Goal: Task Accomplishment & Management: Complete application form

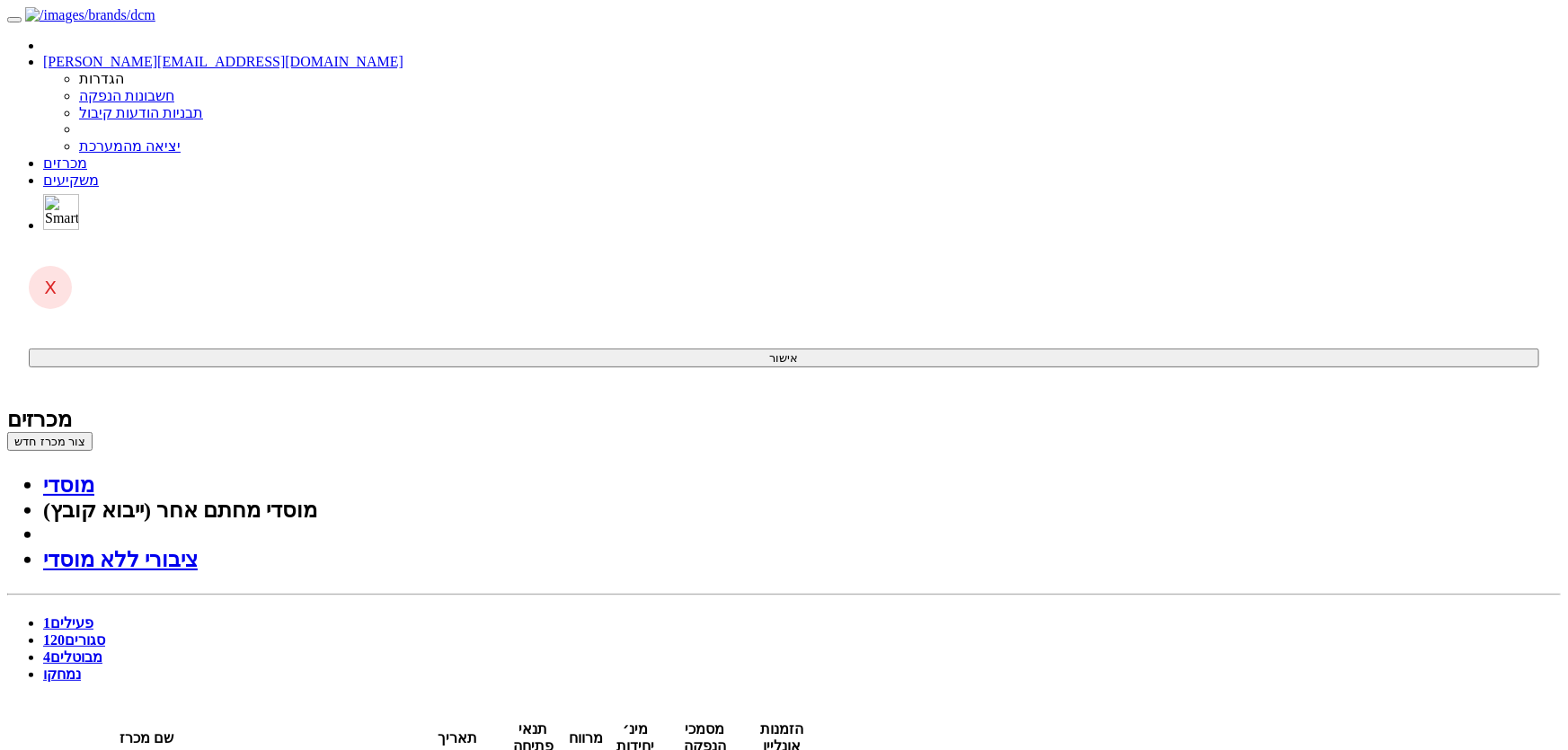
click at [87, 156] on link "מכרזים" at bounding box center [66, 164] width 44 height 15
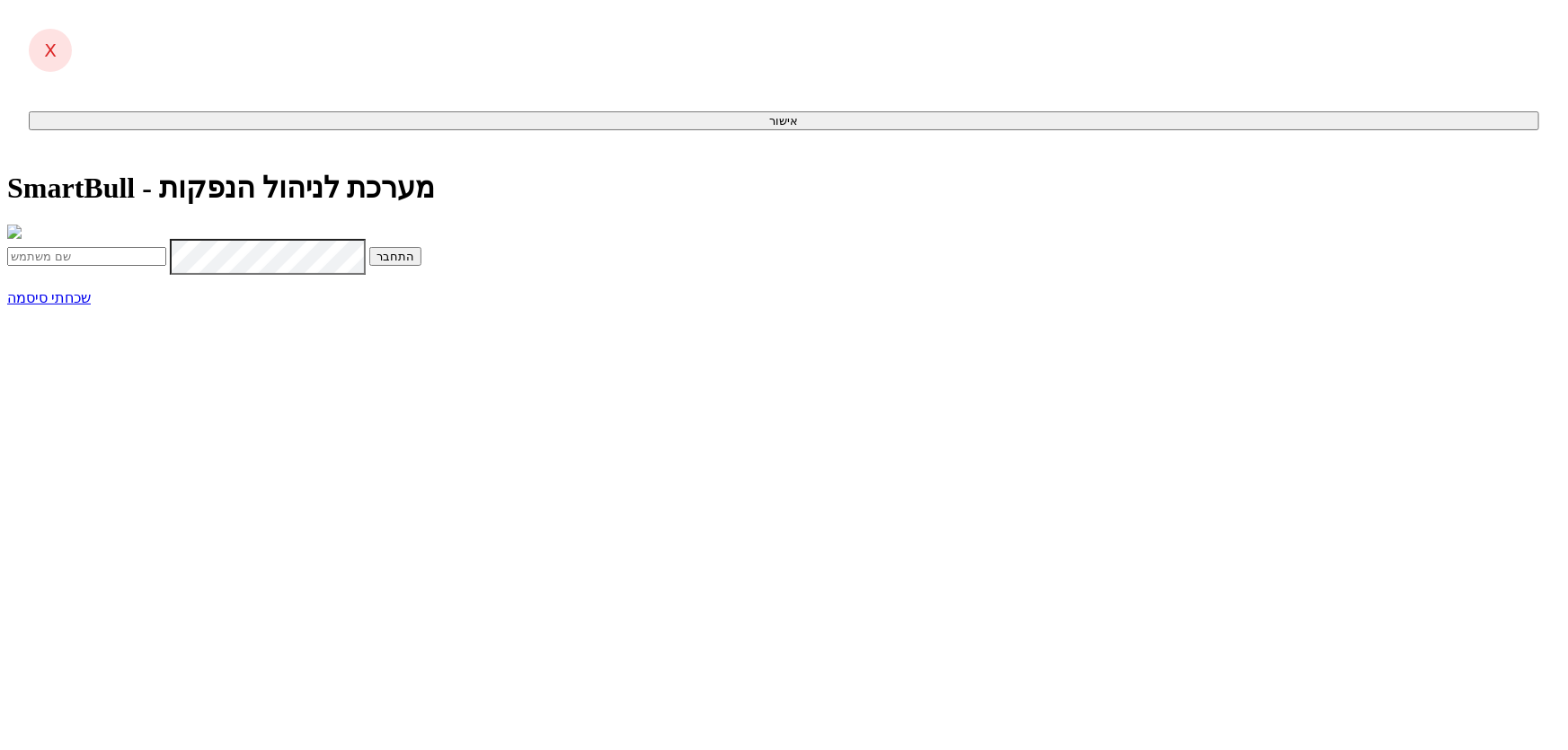
type input "[PERSON_NAME][EMAIL_ADDRESS][DOMAIN_NAME]"
click at [422, 266] on button "התחבר" at bounding box center [396, 256] width 52 height 19
click at [166, 304] on input "text" at bounding box center [86, 294] width 159 height 19
type input "142351"
click at [170, 285] on button "התחבר" at bounding box center [196, 294] width 52 height 19
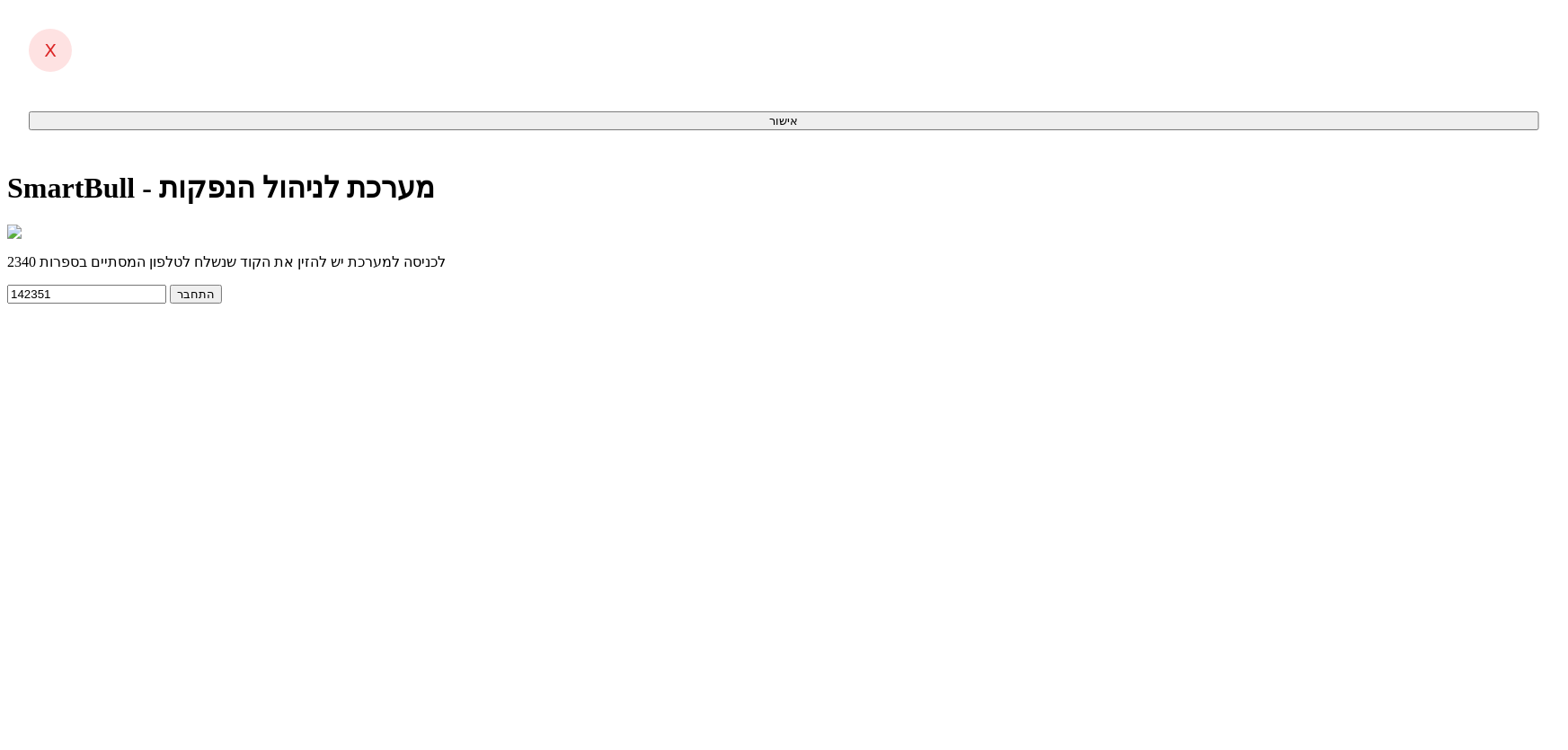
click at [222, 304] on button "התחבר" at bounding box center [196, 294] width 52 height 19
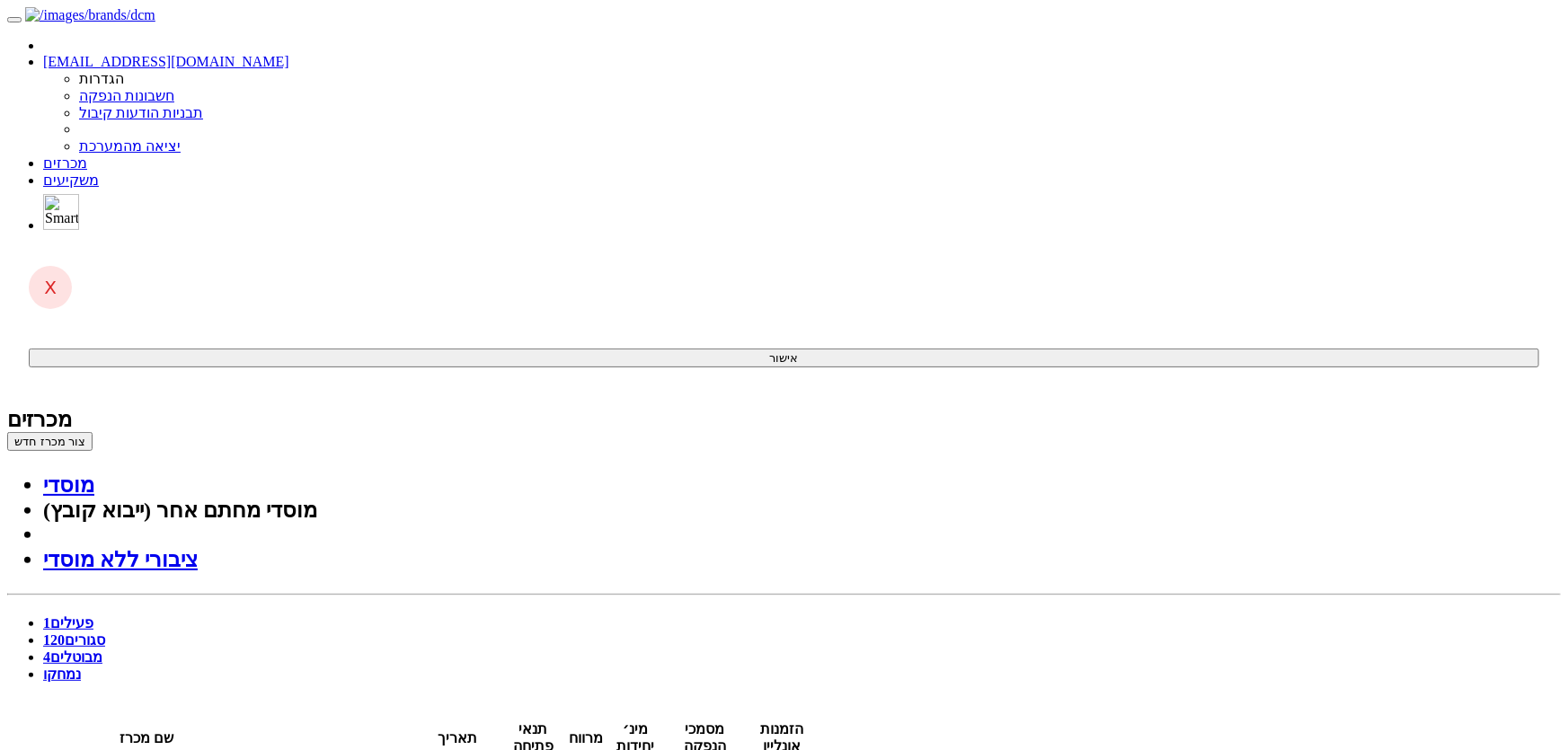
click at [93, 433] on button "צור מכרז חדש" at bounding box center [49, 442] width 85 height 19
click at [95, 473] on link "מוסדי" at bounding box center [69, 485] width 51 height 23
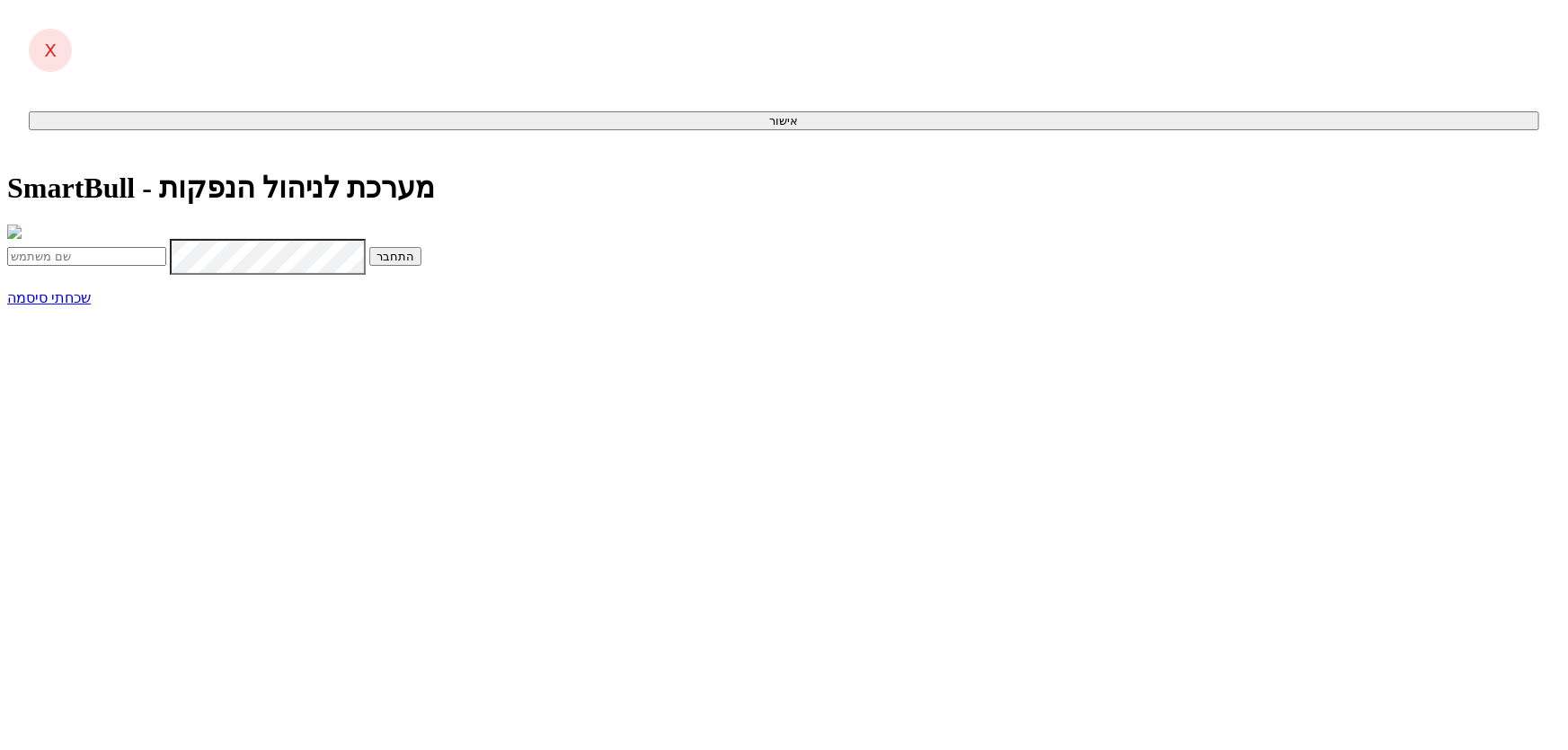
type input "[EMAIL_ADDRESS][DOMAIN_NAME]"
click at [422, 266] on button "התחבר" at bounding box center [396, 256] width 52 height 19
click at [166, 304] on input "text" at bounding box center [86, 294] width 159 height 19
type input "382442"
click at [170, 285] on button "התחבר" at bounding box center [196, 294] width 52 height 19
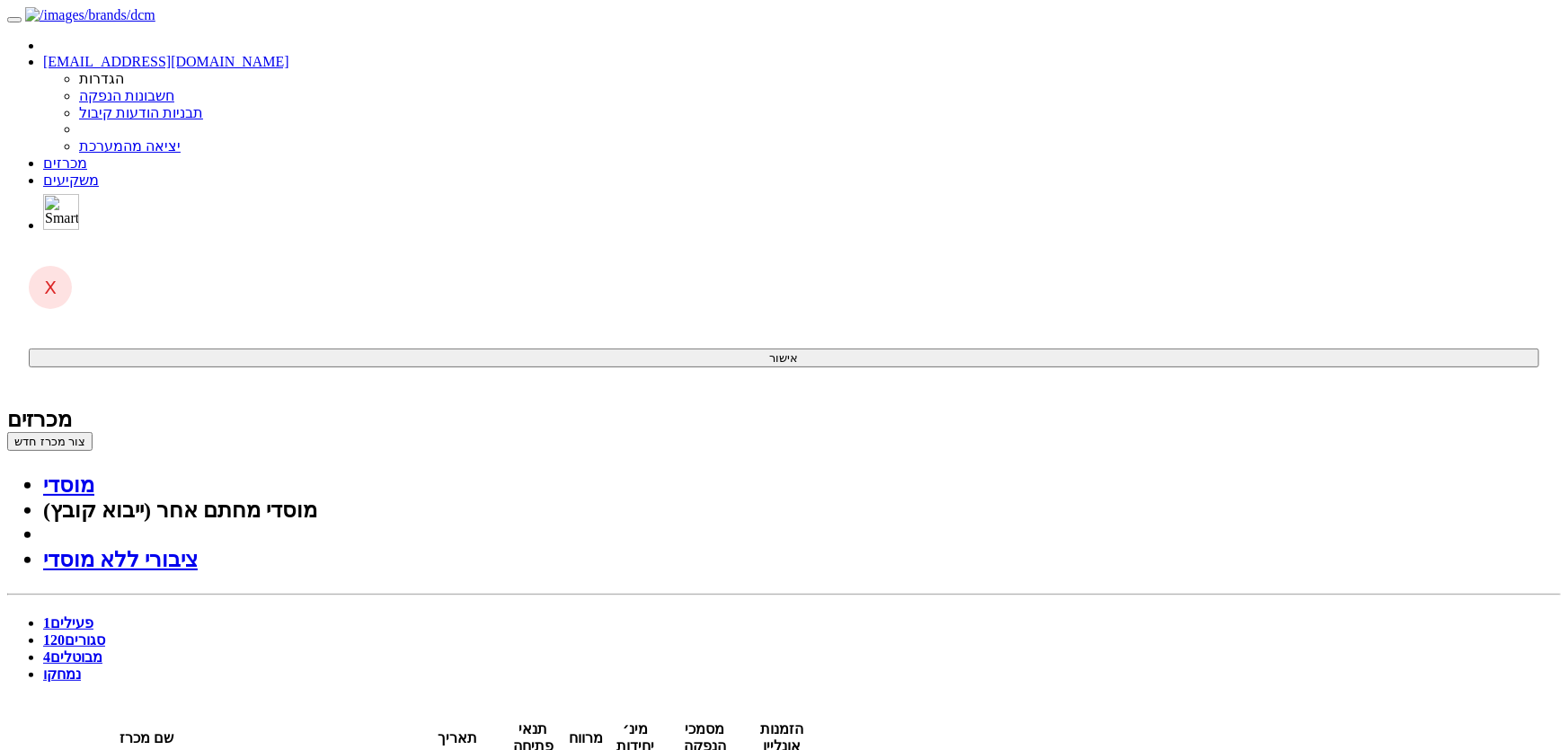
click at [105, 633] on link "סגורים 120" at bounding box center [74, 641] width 62 height 15
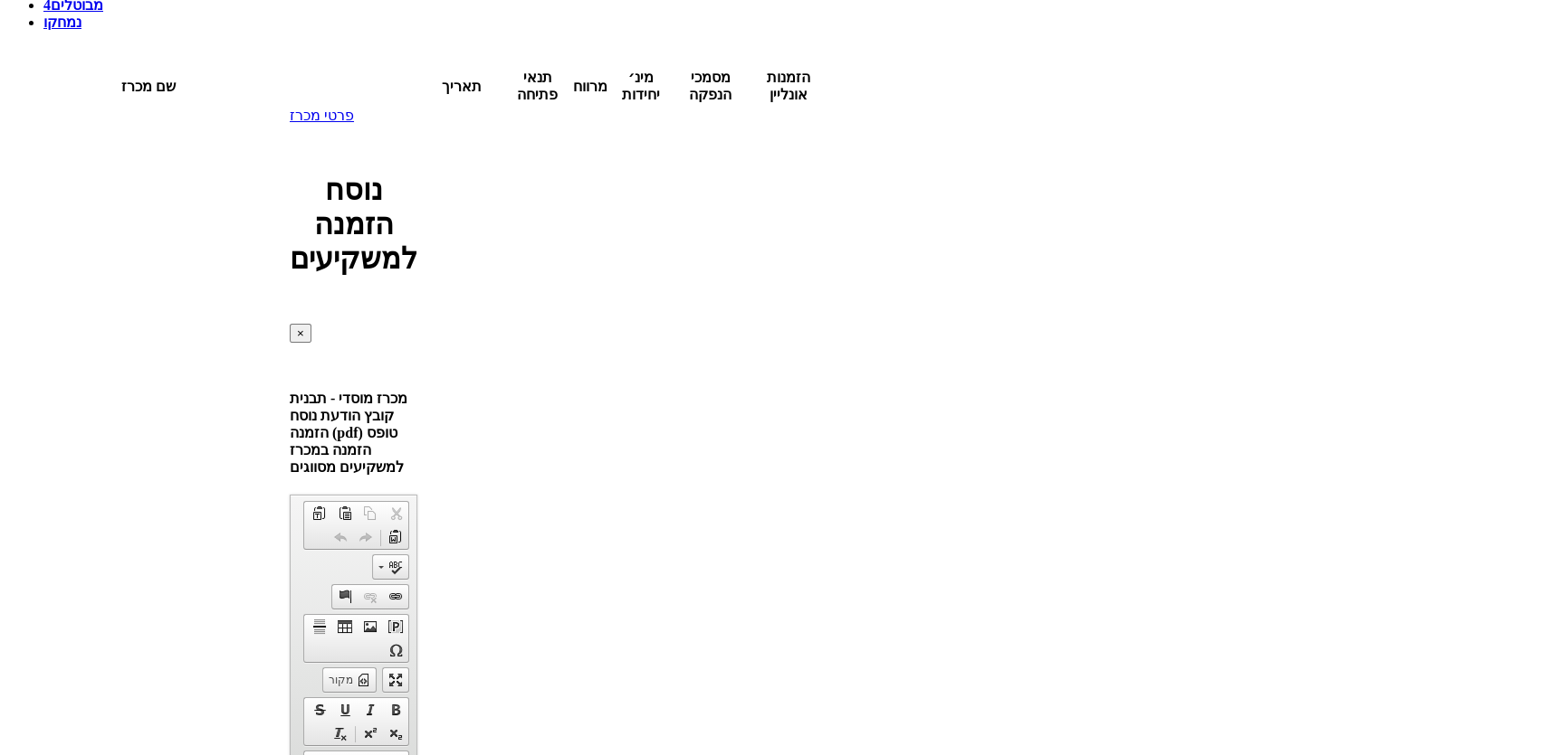
scroll to position [658, 0]
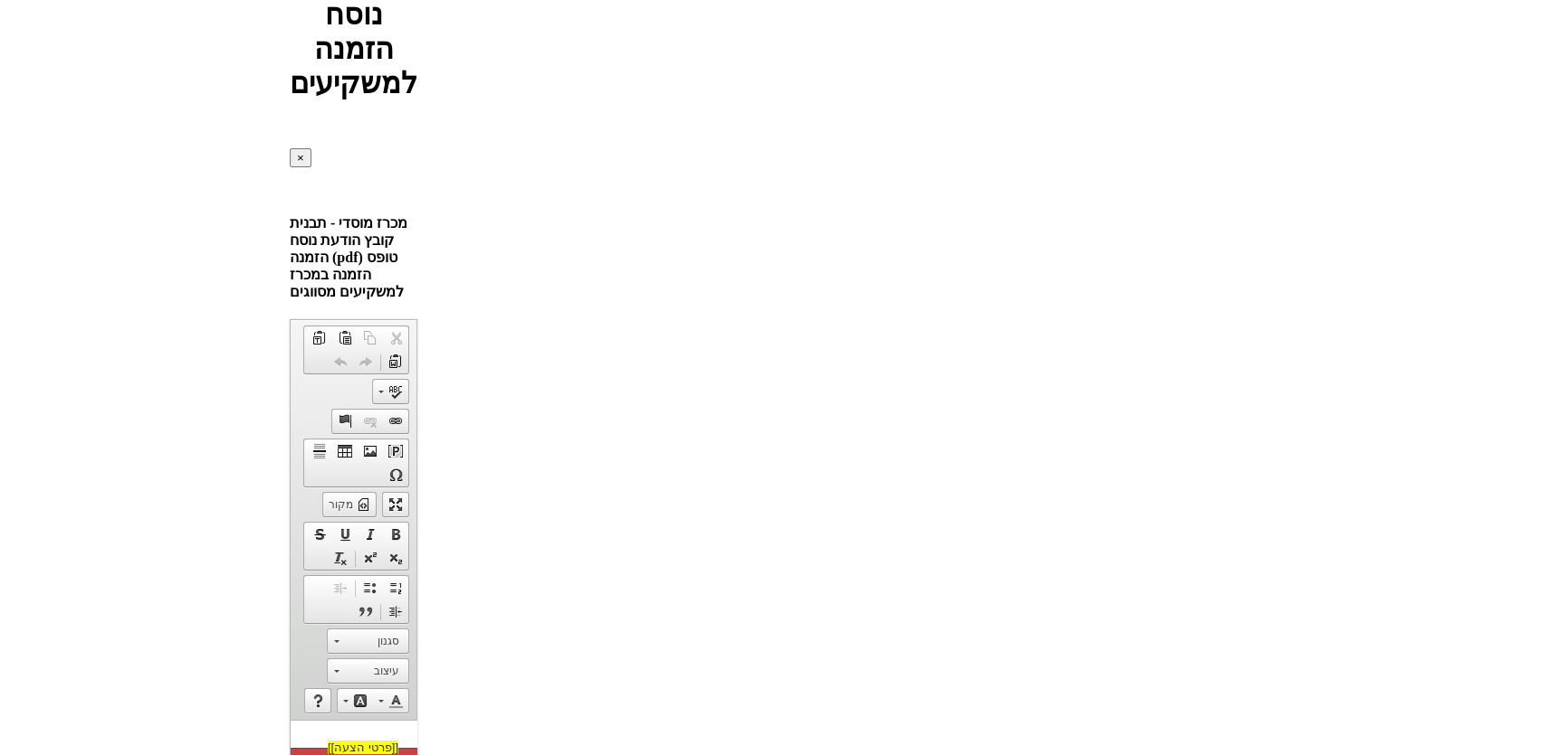
scroll to position [905, 0]
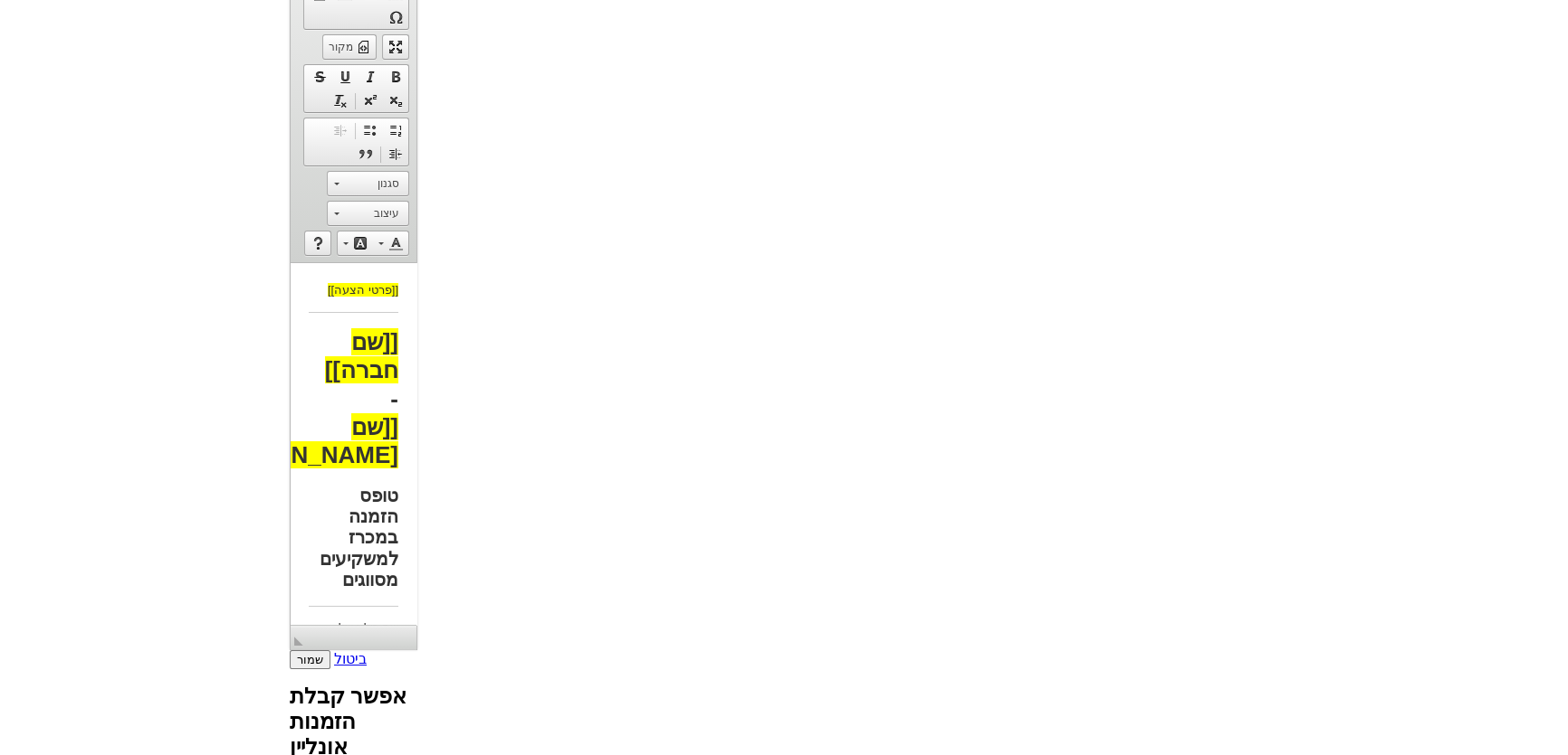
scroll to position [1315, 0]
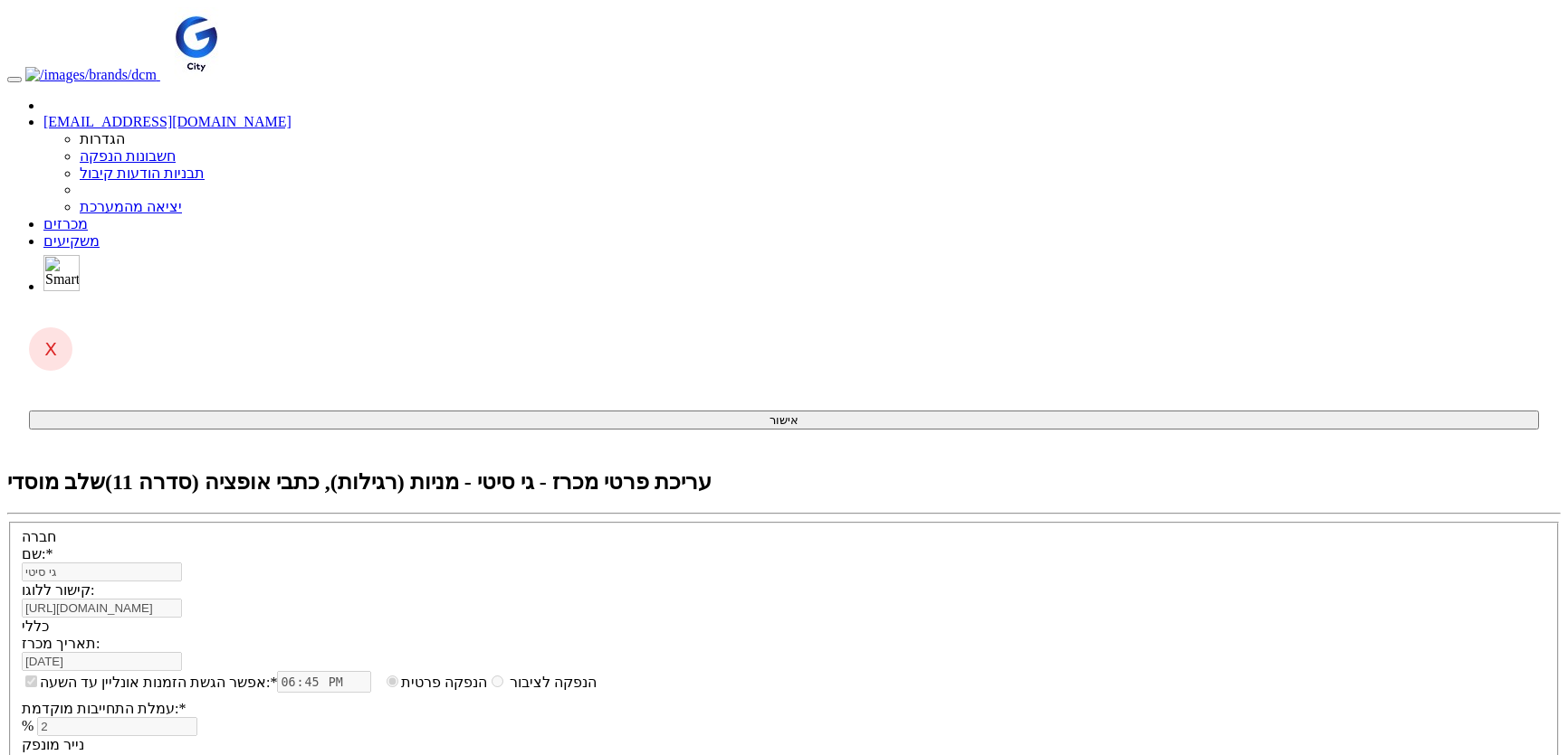
select select "מניות"
select select "כתבי אופציה"
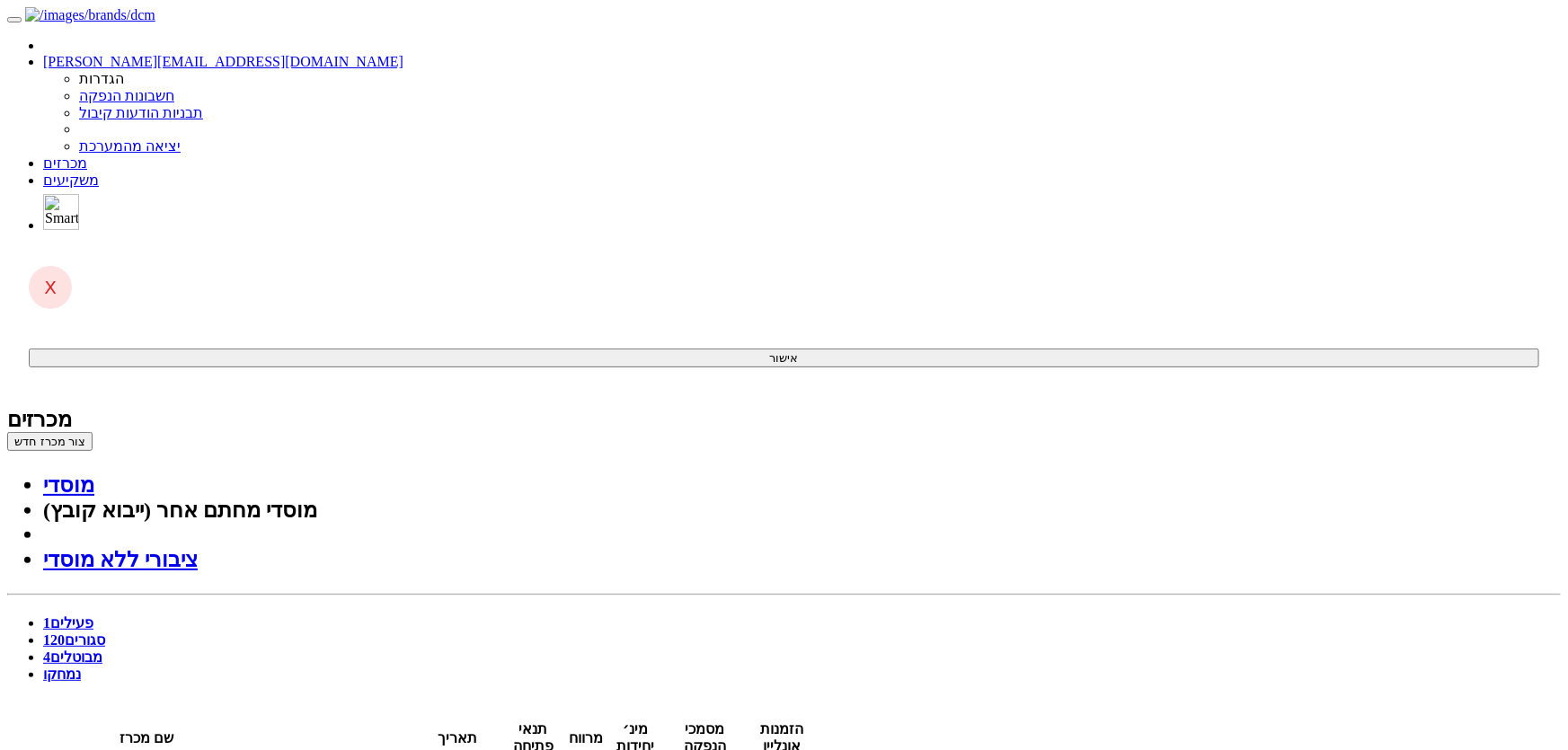
click at [105, 633] on link "סגורים 120" at bounding box center [74, 641] width 62 height 15
type input "חג"
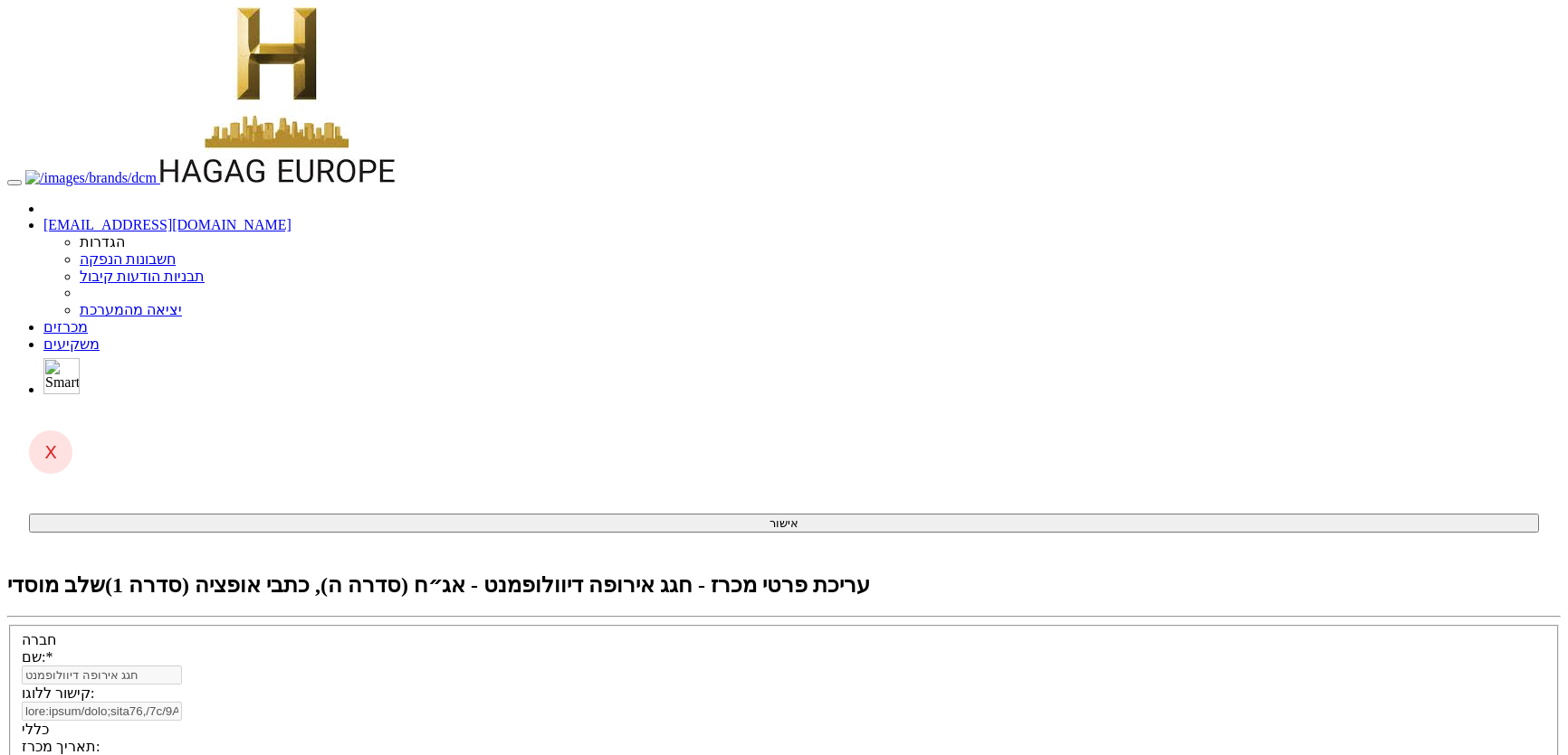
select select "כתבי אופציה"
click at [1171, 666] on div "חגג אירופה דיוולופמנט" at bounding box center [784, 676] width 1524 height 19
click at [88, 320] on link "מכרזים" at bounding box center [66, 327] width 45 height 16
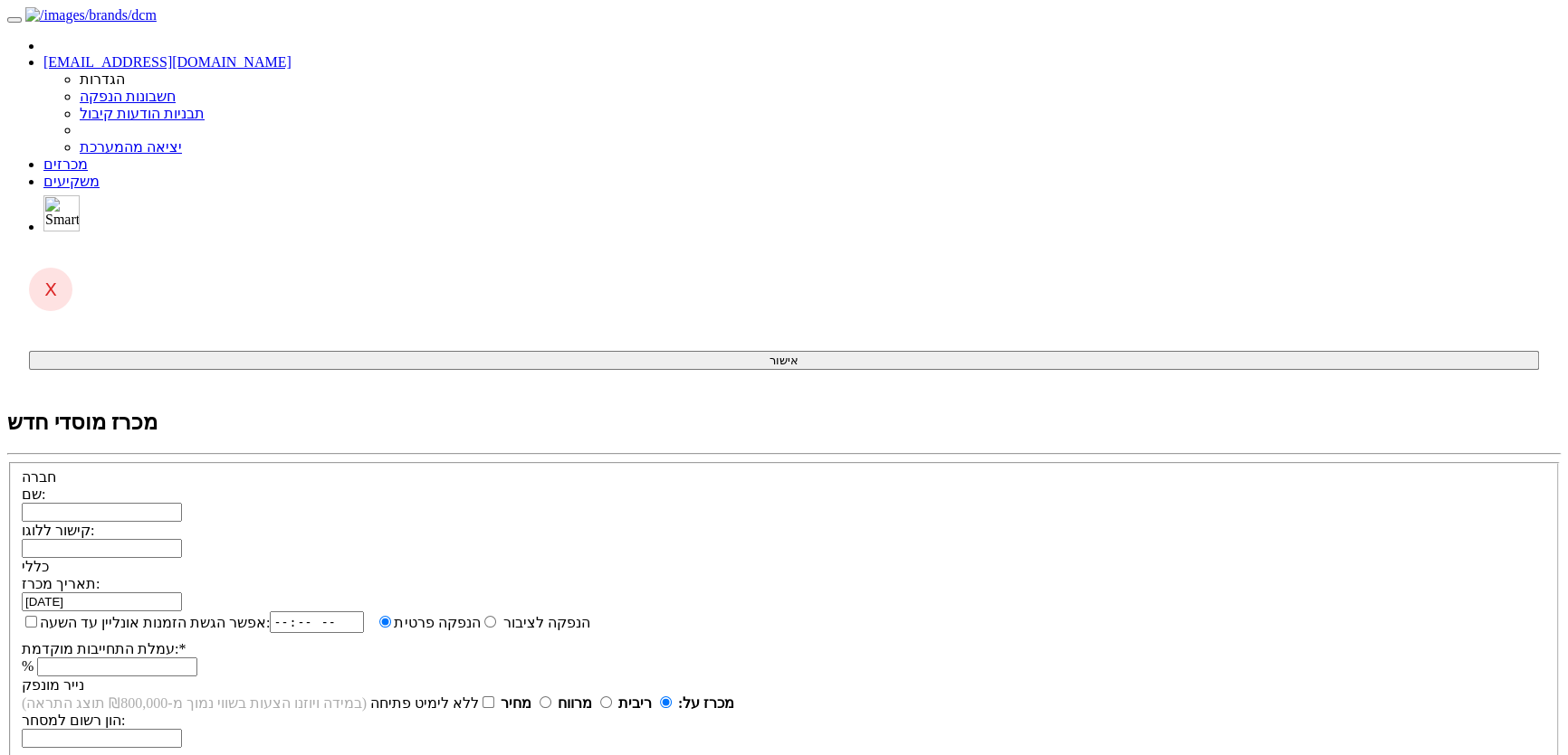
click at [182, 503] on input "שם:" at bounding box center [101, 512] width 160 height 19
paste input "חגג אירופה דיוולופמנט"
click at [182, 503] on input "חגג אירופה דיוולופמנט" at bounding box center [101, 512] width 160 height 19
click at [182, 503] on input "חג/ג אירופה דיוולופמנט" at bounding box center [101, 512] width 160 height 19
type input "חג'ג' אירופה דיוולופמנט"
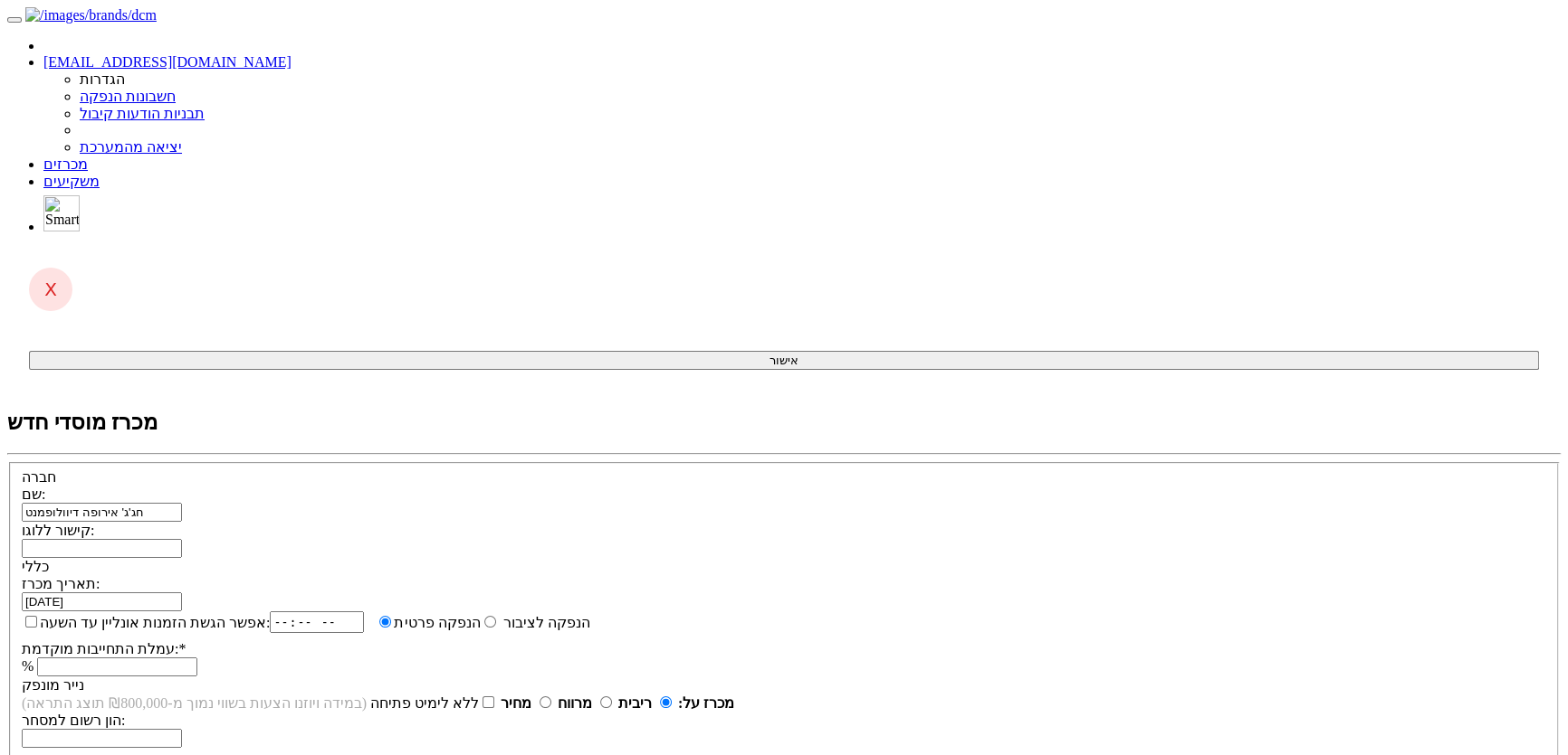
click at [182, 540] on input "קישור ללוגו:" at bounding box center [101, 549] width 160 height 19
paste input "data:image/jpeg;base64,/9j/4AAQSkZJRgABAQAAAQABAAD/2wCEAAkGBxMTEhUTExEWFRUXFxYV…"
type input "data:image/jpeg;base64,/9j/4AAQSkZJRgABAQAAAQABAAD/2wCEAAkGBxMTEhUTExEWFRUXFxYV…"
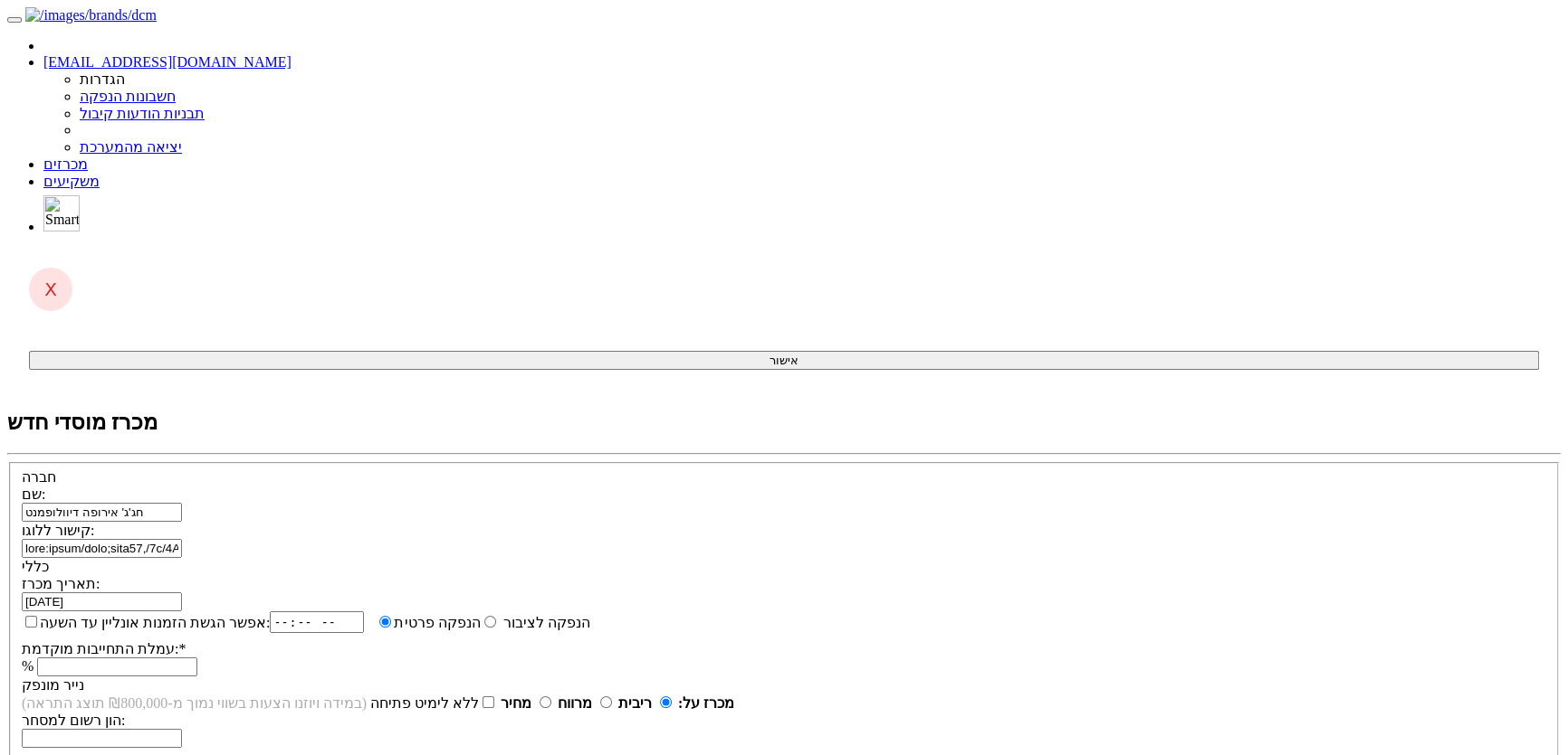
scroll to position [0, 0]
drag, startPoint x: 642, startPoint y: 139, endPoint x: 676, endPoint y: 76, distance: 71.6
click at [642, 453] on hr at bounding box center [784, 454] width 1553 height 2
click at [182, 593] on span at bounding box center [182, 601] width 0 height 16
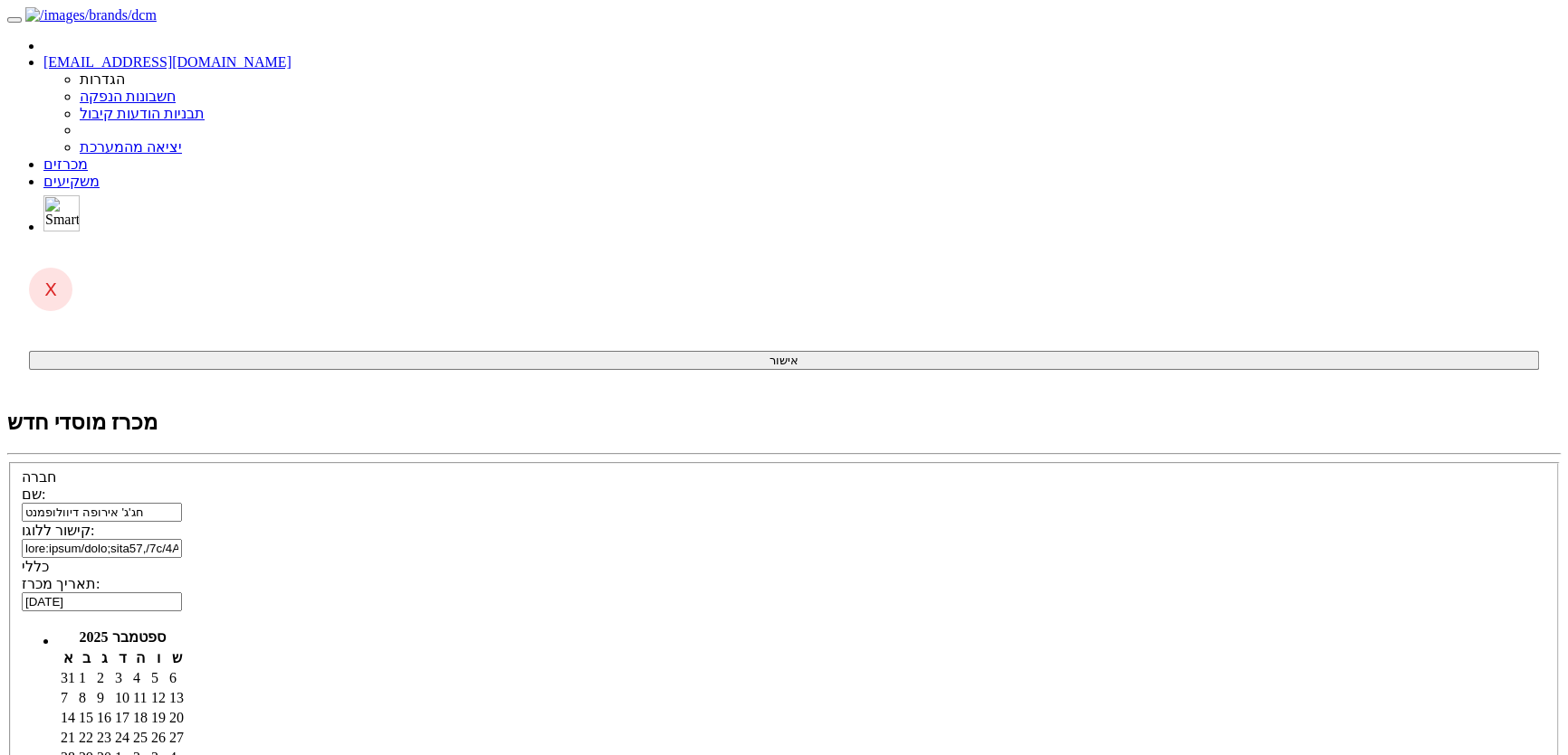
click at [95, 709] on td "15" at bounding box center [86, 718] width 17 height 19
type input "15/09/2025"
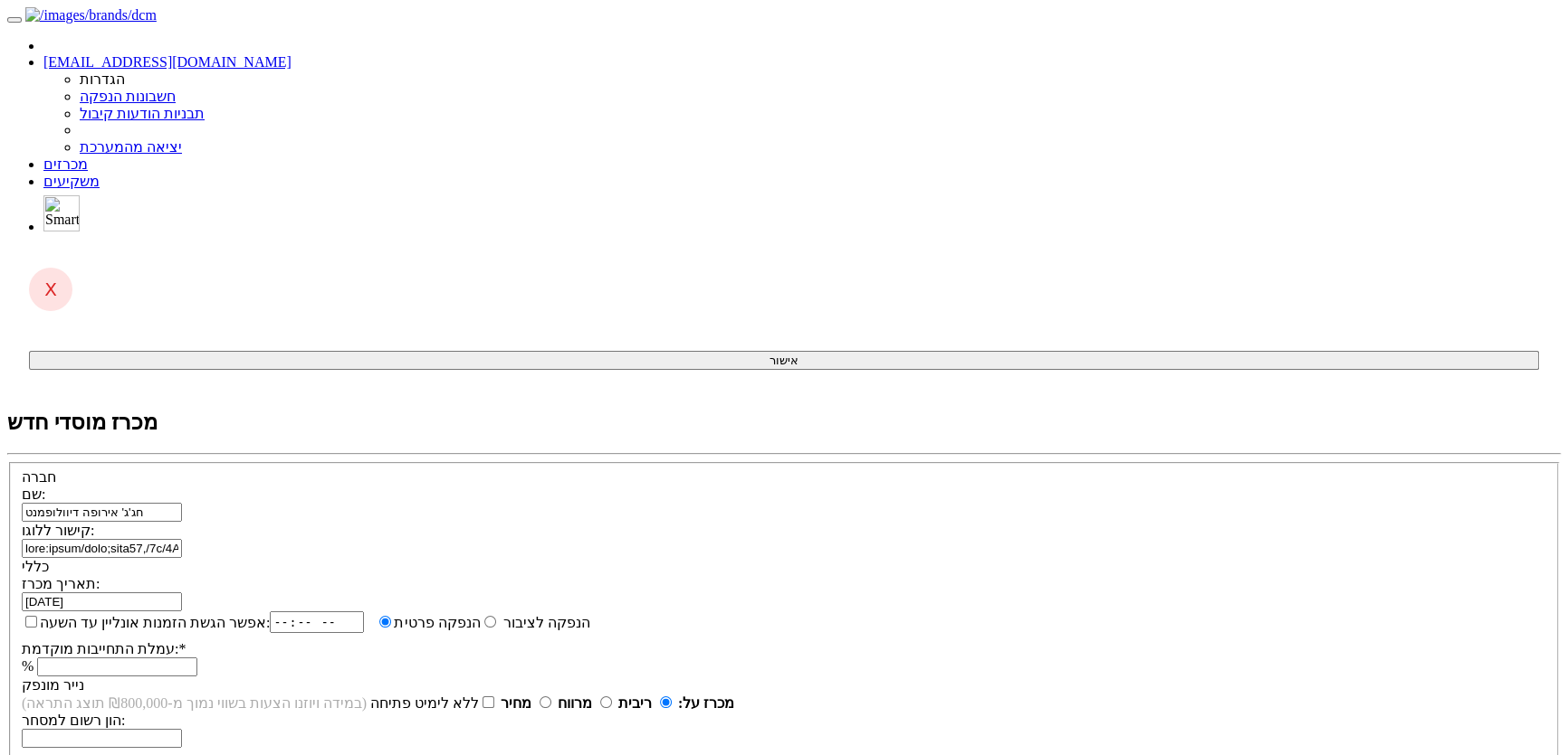
click at [270, 614] on label "אפשר הגשת הזמנות אונליין עד השעה:" at bounding box center [145, 623] width 248 height 19
click at [37, 616] on input "אפשר הגשת הזמנות אונליין עד השעה:" at bounding box center [31, 622] width 12 height 12
checkbox input "true"
click at [371, 612] on input "time" at bounding box center [324, 623] width 95 height 21
type input "18:30"
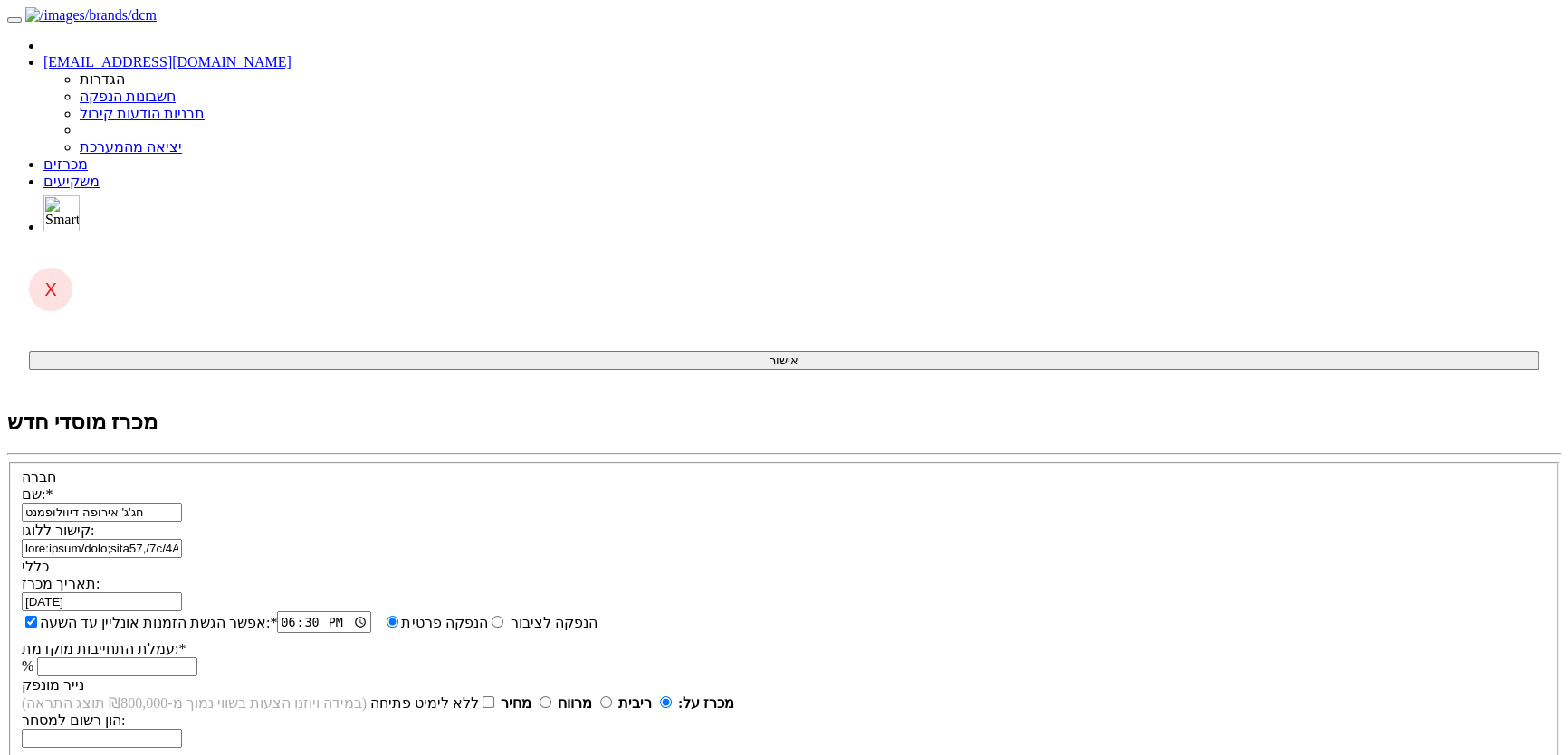
click at [197, 658] on input "עמלת התחייבות מוקדמת: *" at bounding box center [117, 667] width 160 height 19
type input "2.5"
click at [745, 576] on div "תאריך מכרז: 15/09/2025 אפשר הגשת הזמנות אונליין עד השעה: * 18:30 * % 2.5" at bounding box center [784, 626] width 1524 height 101
click at [552, 697] on input "מחיר" at bounding box center [546, 702] width 12 height 12
radio input "true"
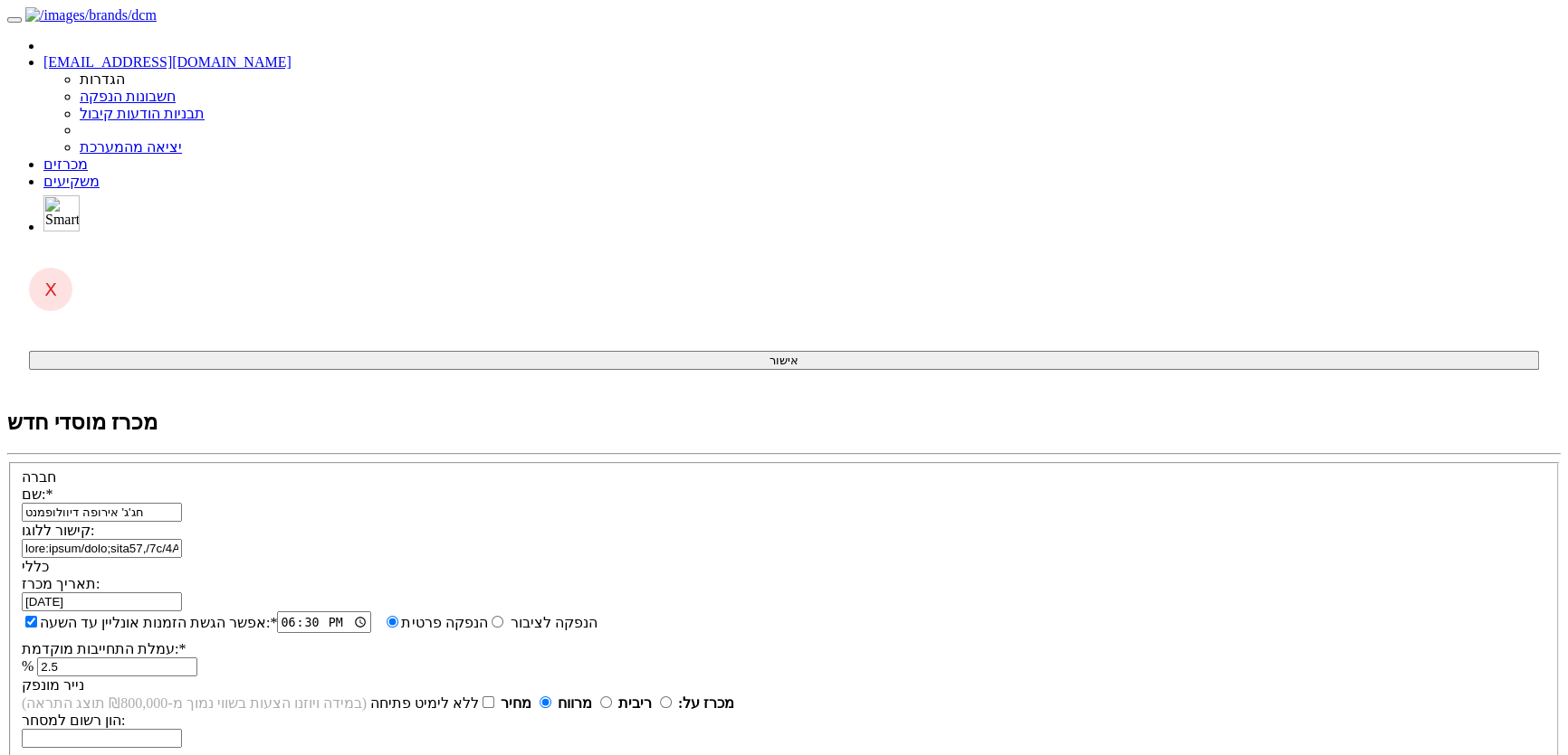
select select "מניות"
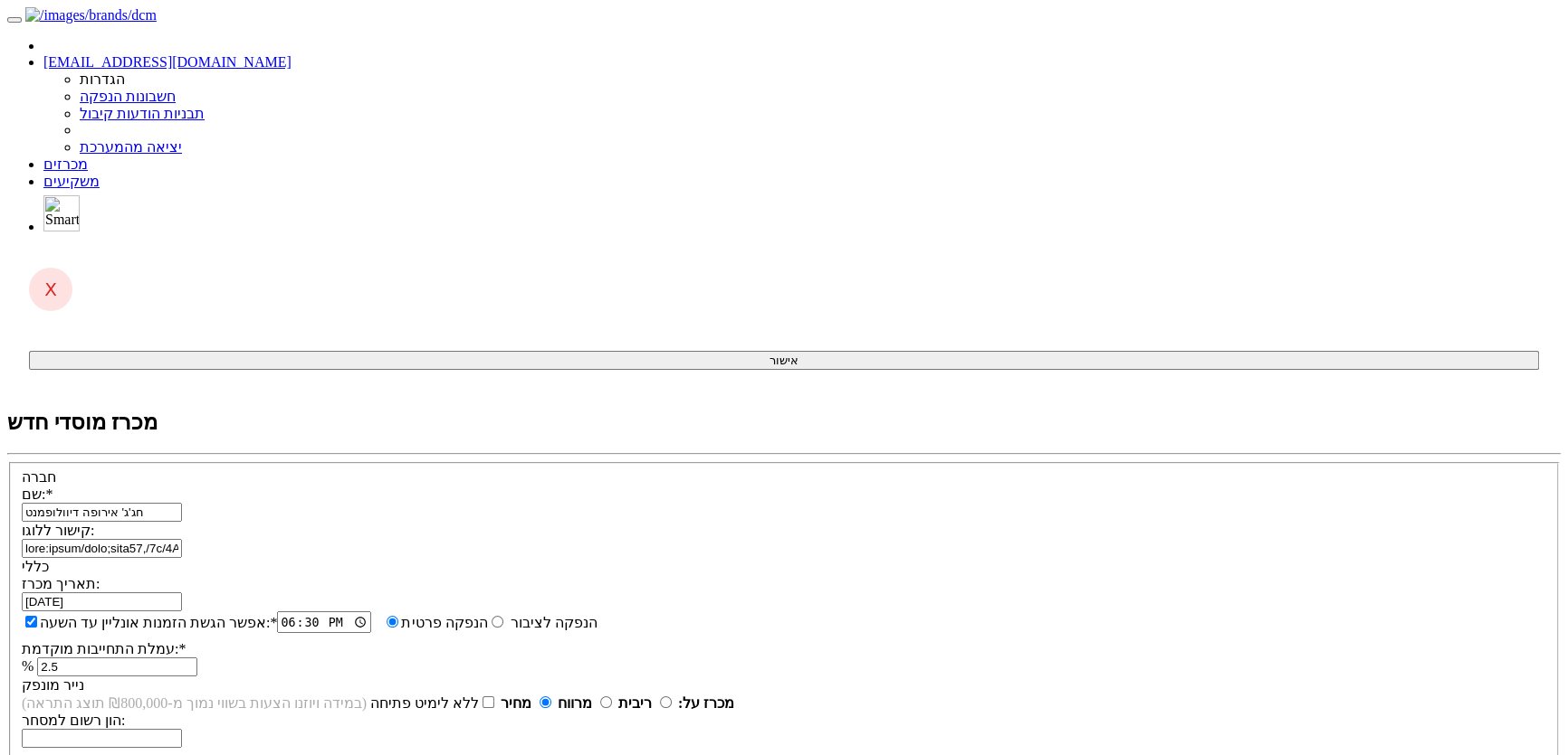
type input "100"
type input "רגילות"
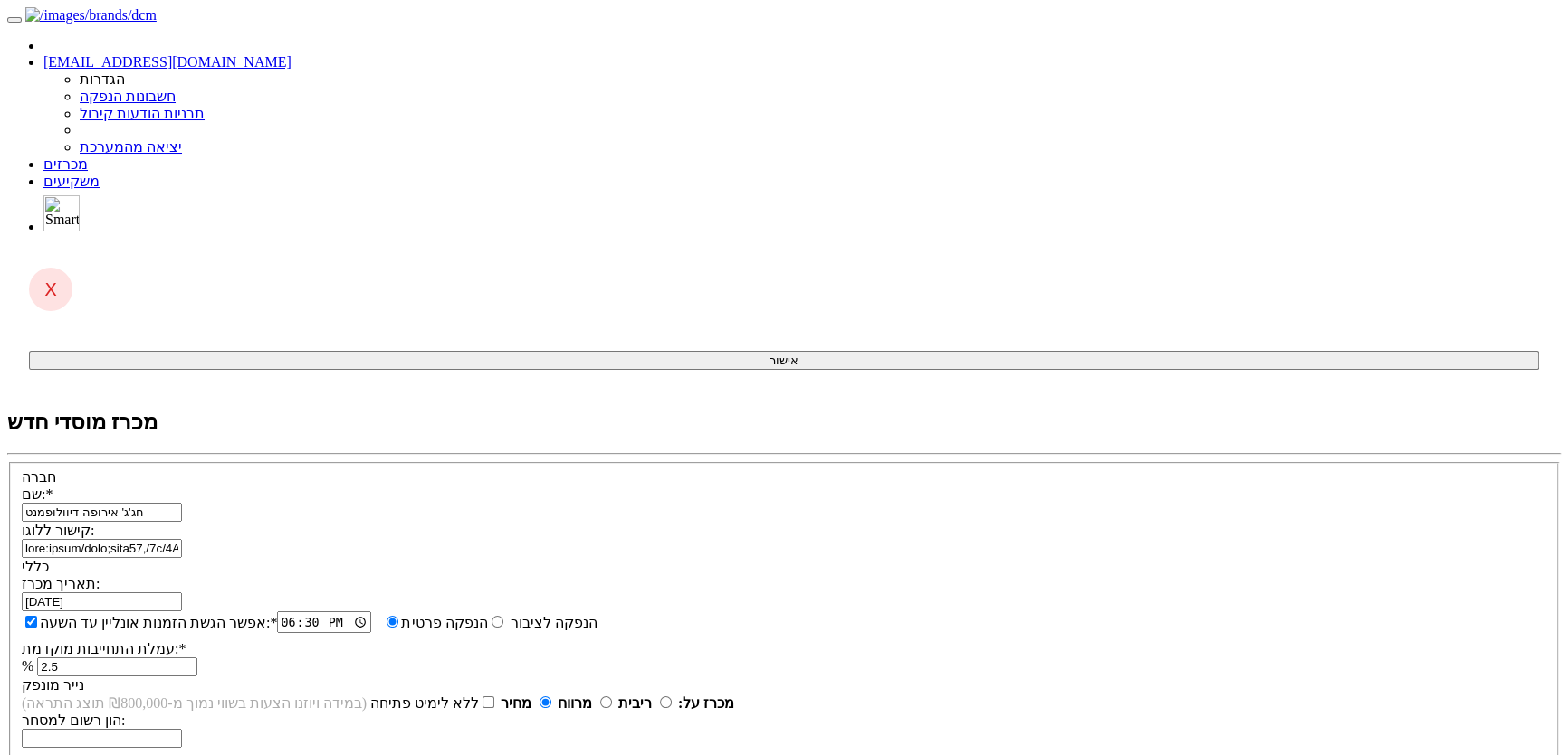
paste input "1143635"
type input "1143635"
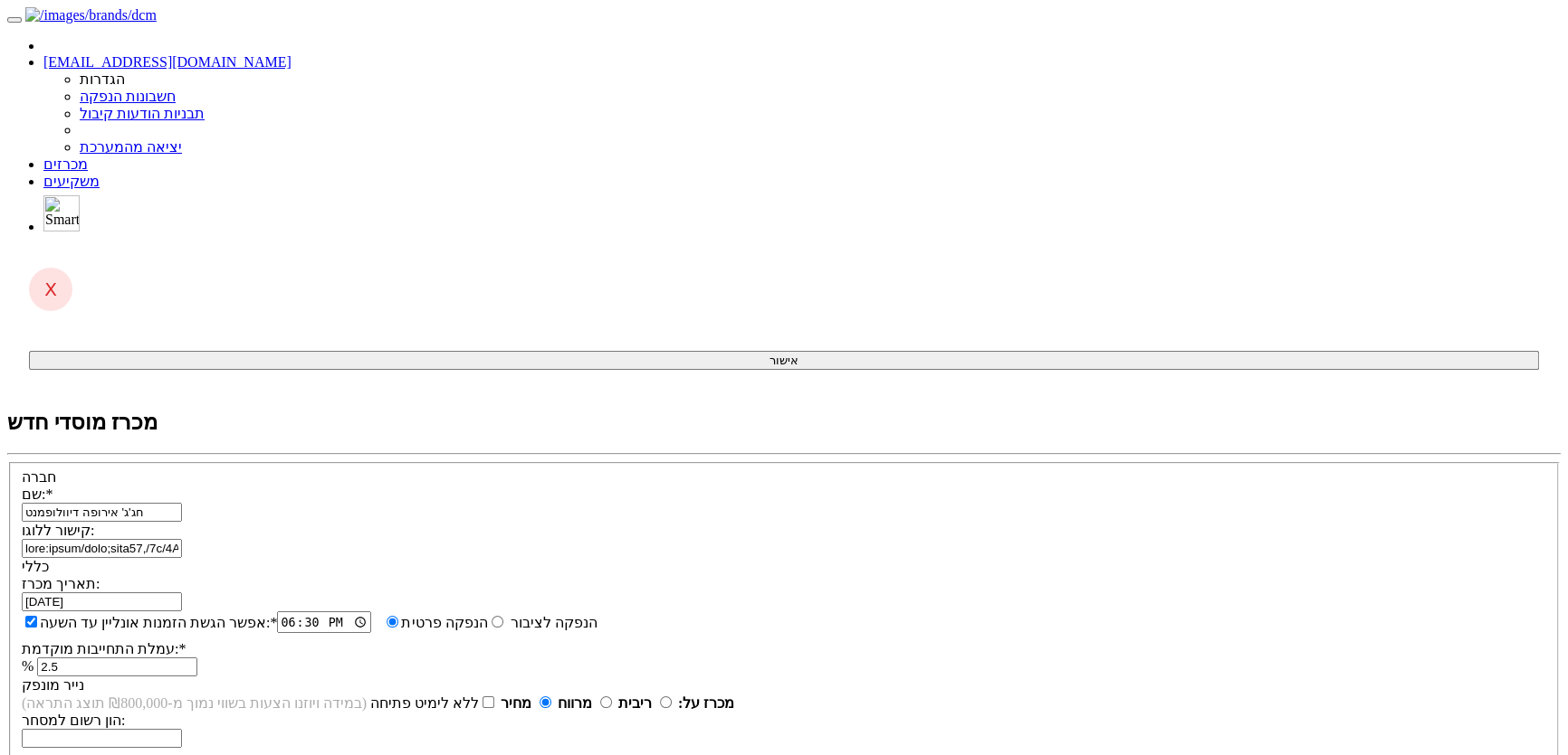
type input "9"
type input "900"
type input "9.2"
type input "920"
type input "9.25"
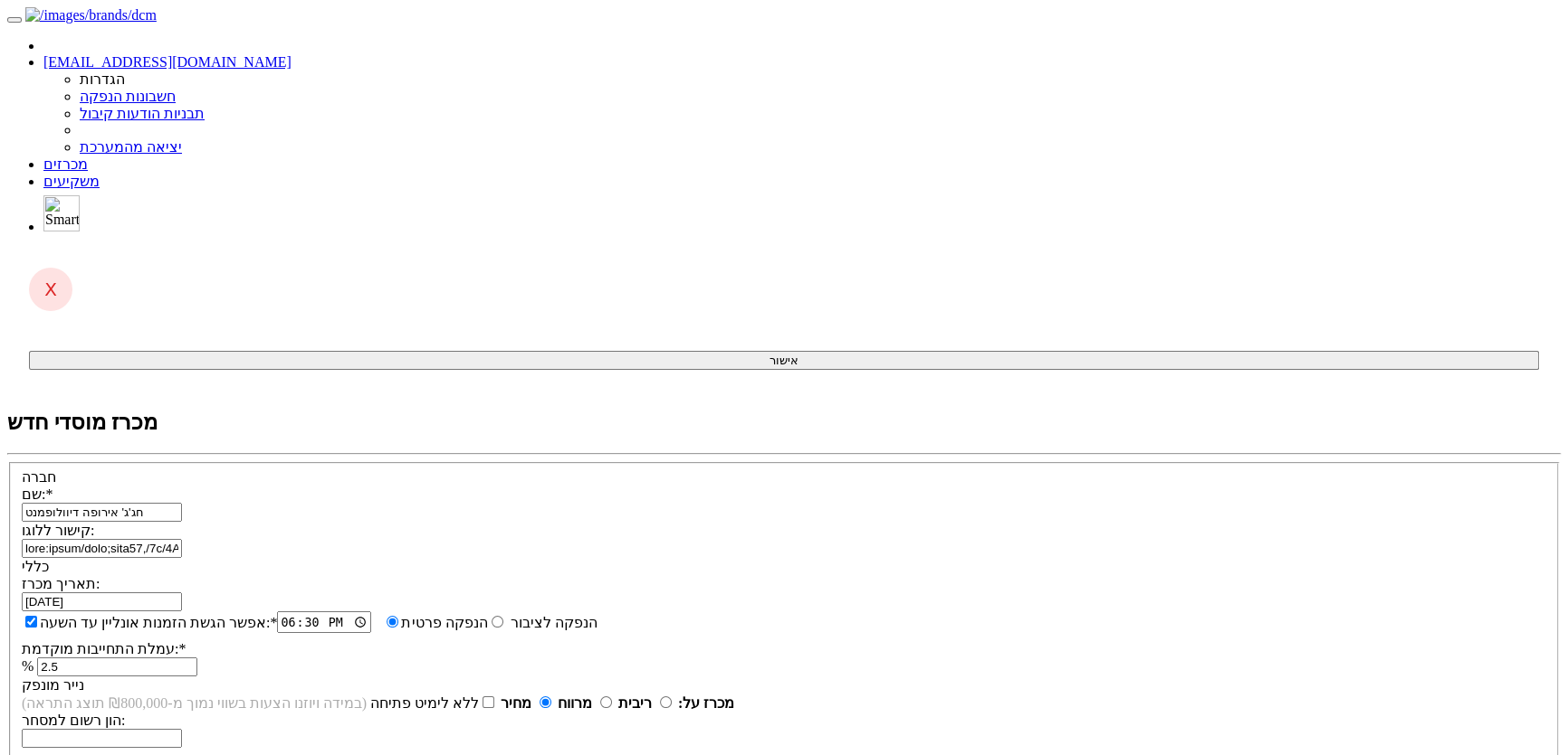
type input "925"
type input "9.25"
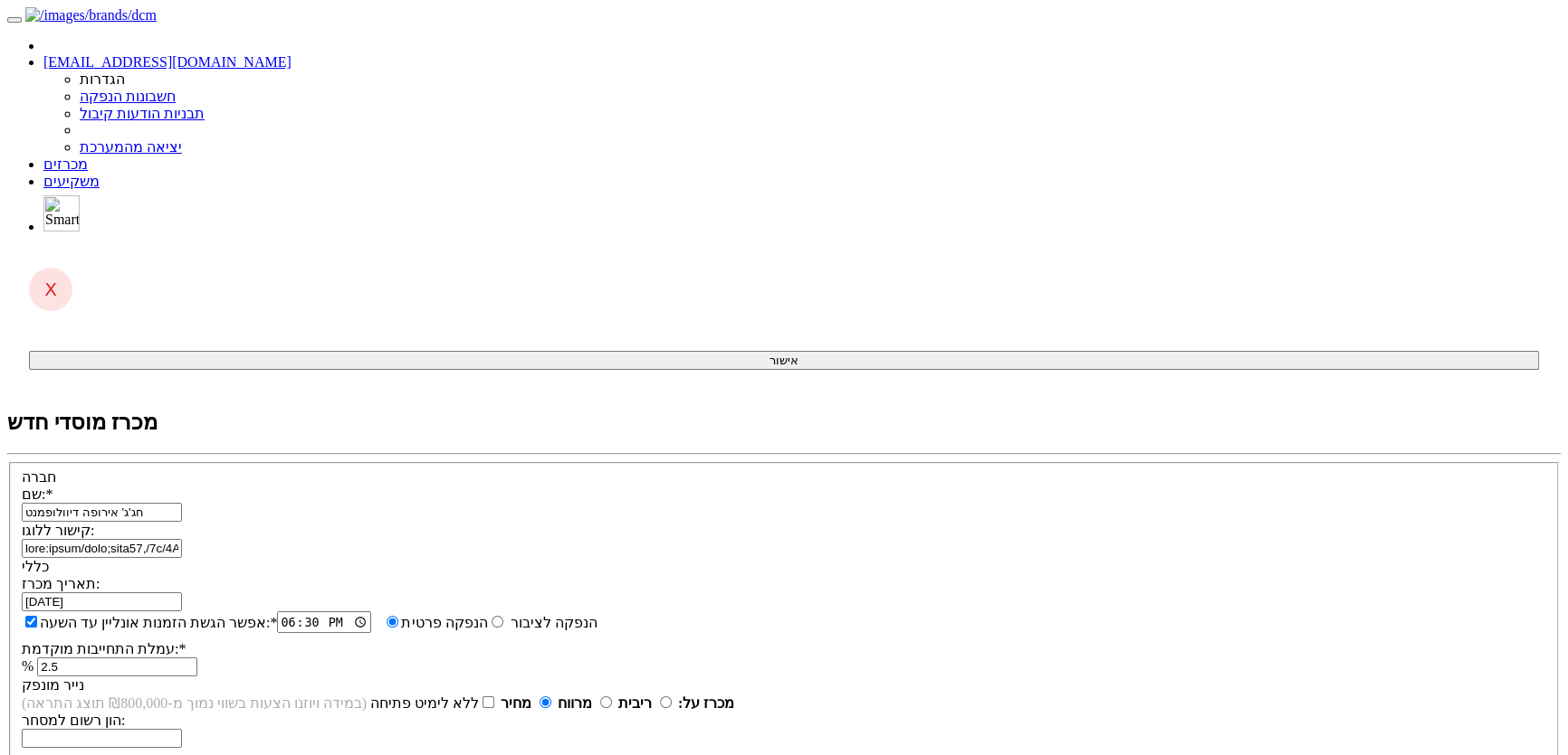
type input "33"
select select "כתבי אופציה"
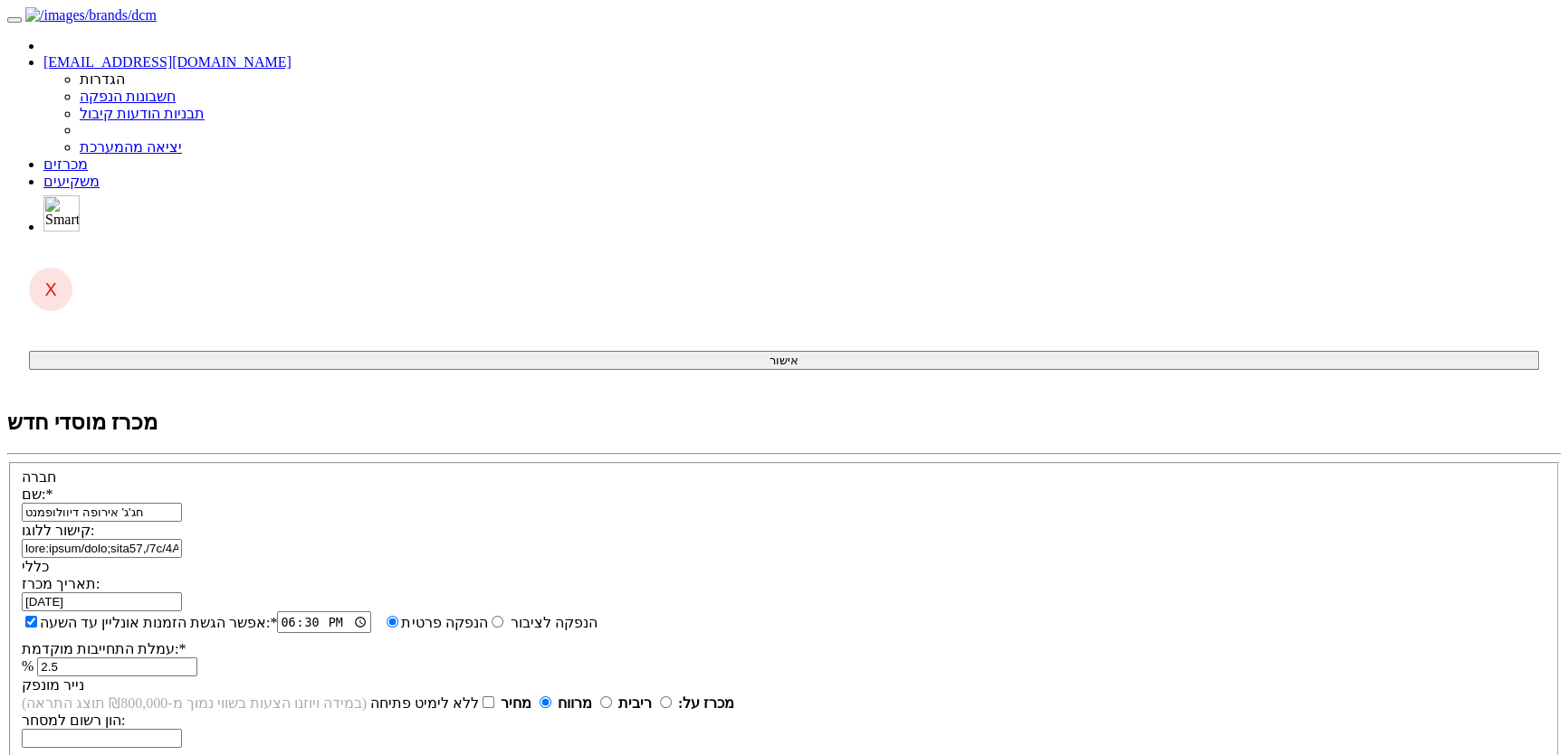
type input "סדרה 1"
paste input "1218841"
type input "1218841"
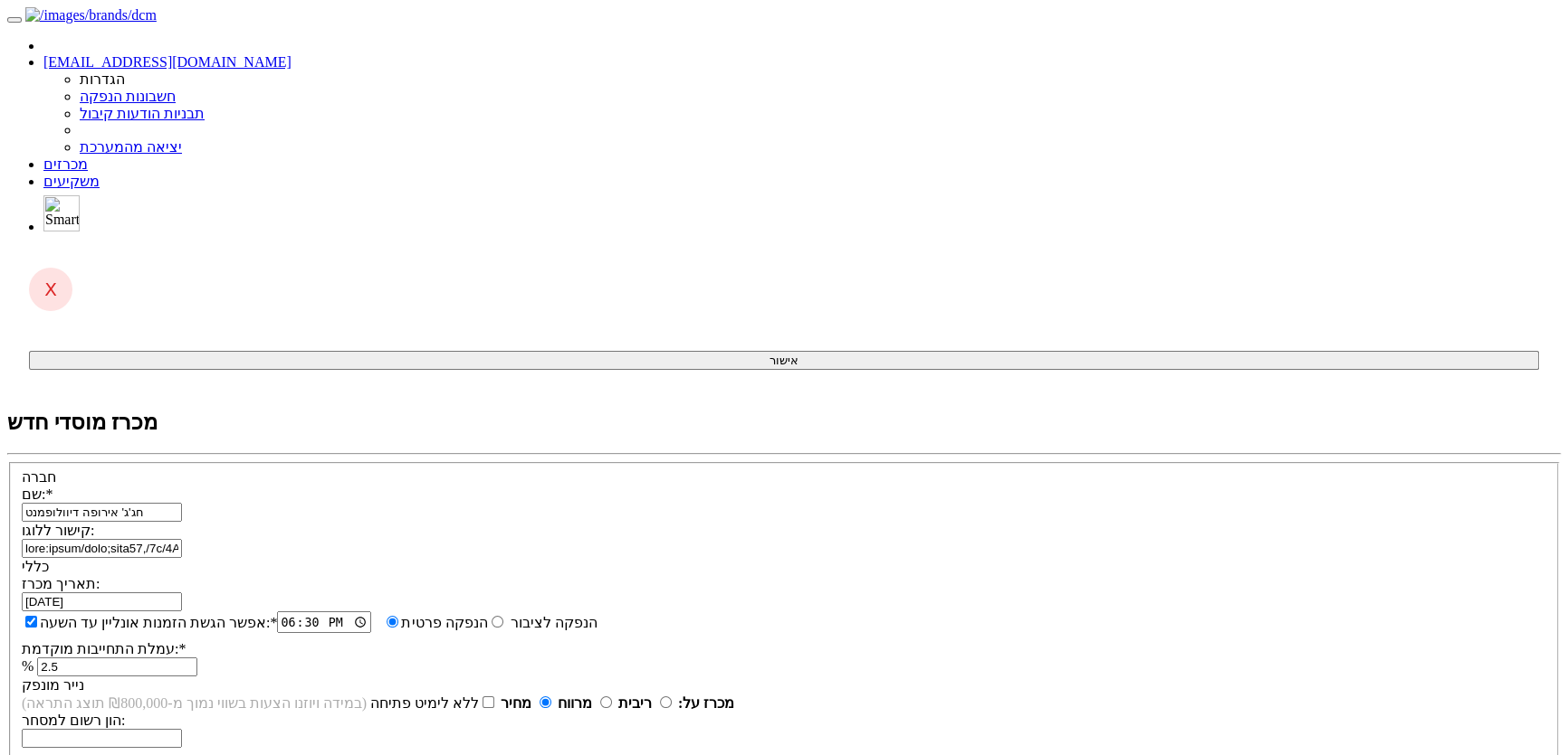
drag, startPoint x: 746, startPoint y: 541, endPoint x: 743, endPoint y: 525, distance: 16.3
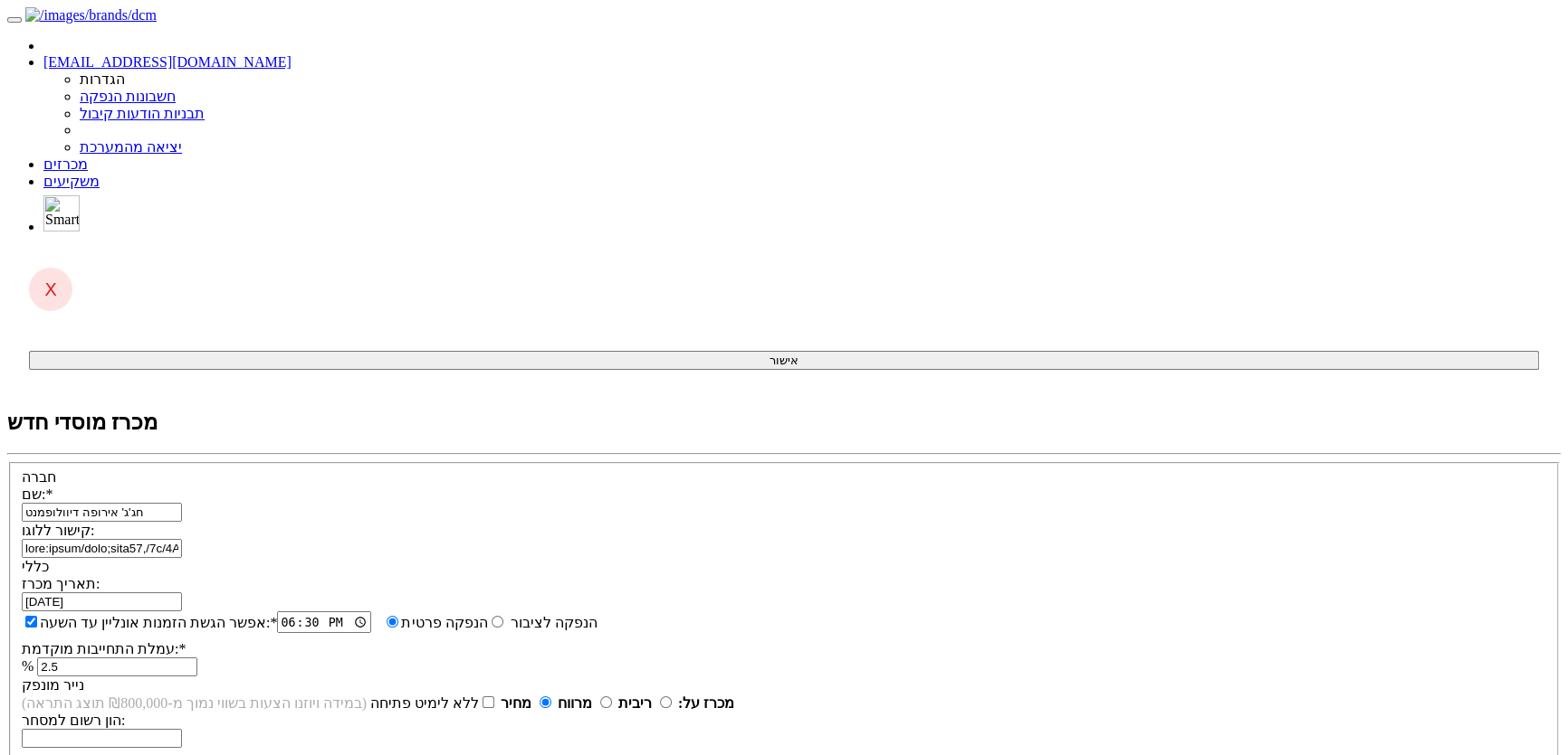
type input "1"
type input "865"
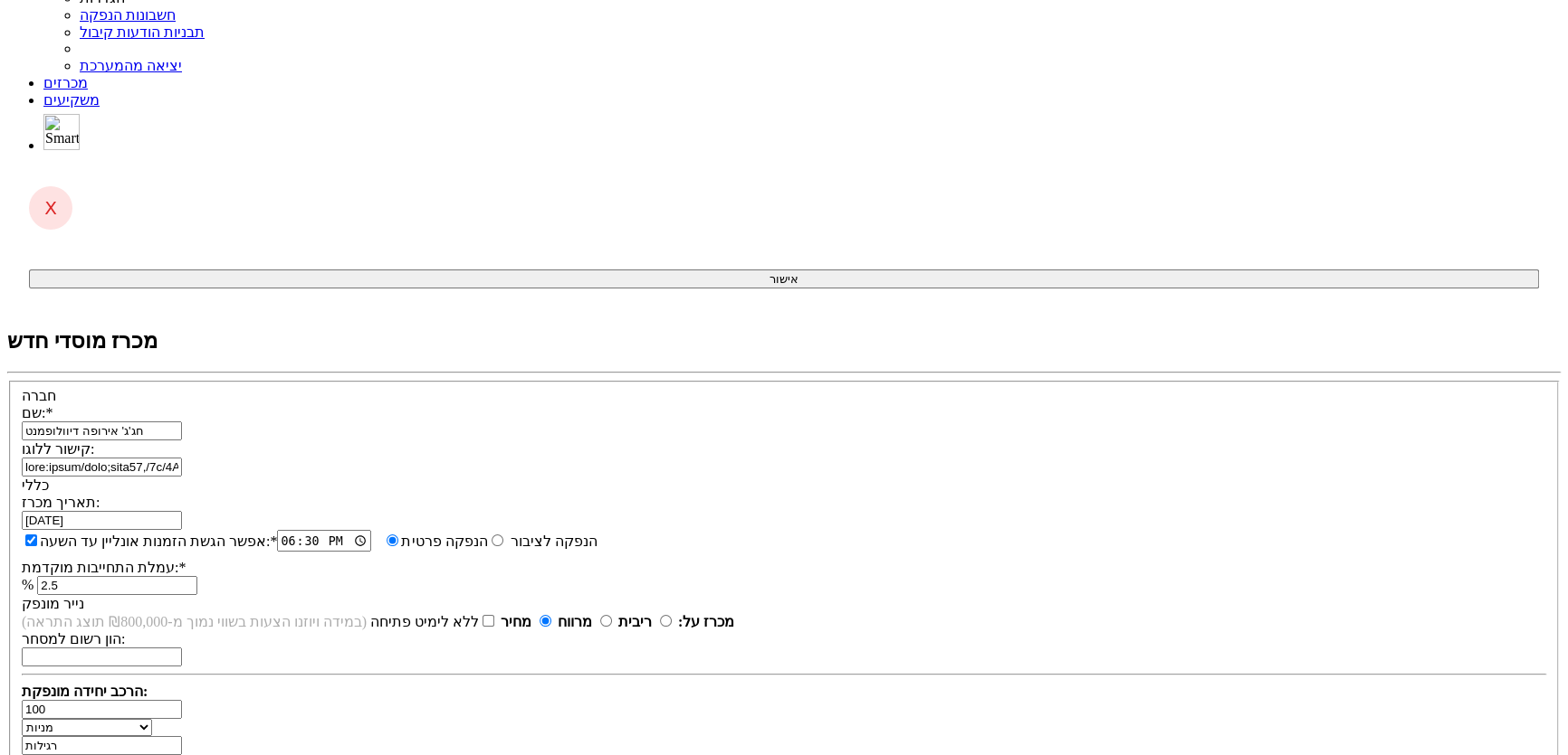
drag, startPoint x: 712, startPoint y: 537, endPoint x: 663, endPoint y: 547, distance: 50.0
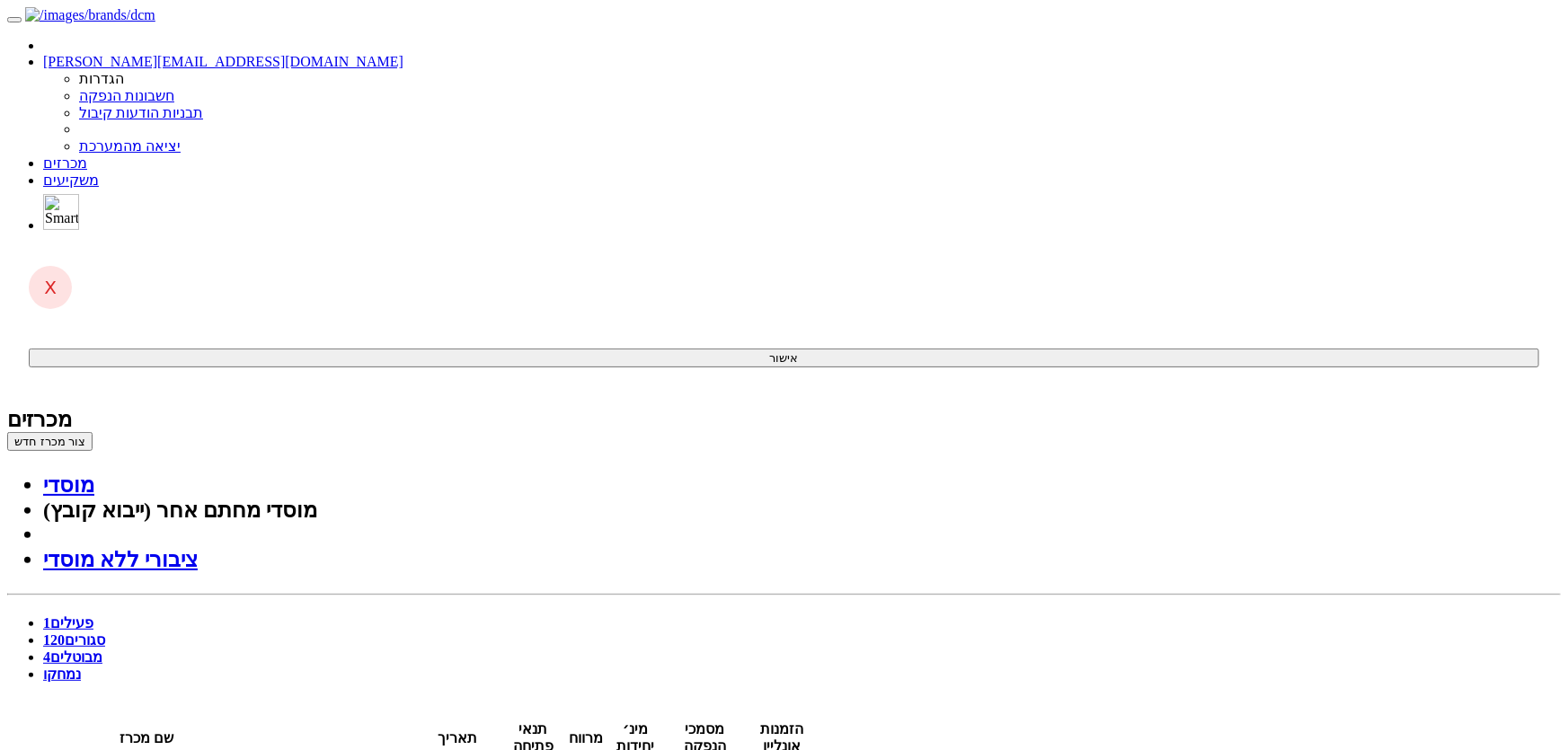
click at [105, 633] on link "סגורים 120" at bounding box center [74, 641] width 62 height 15
type input "גי סי"
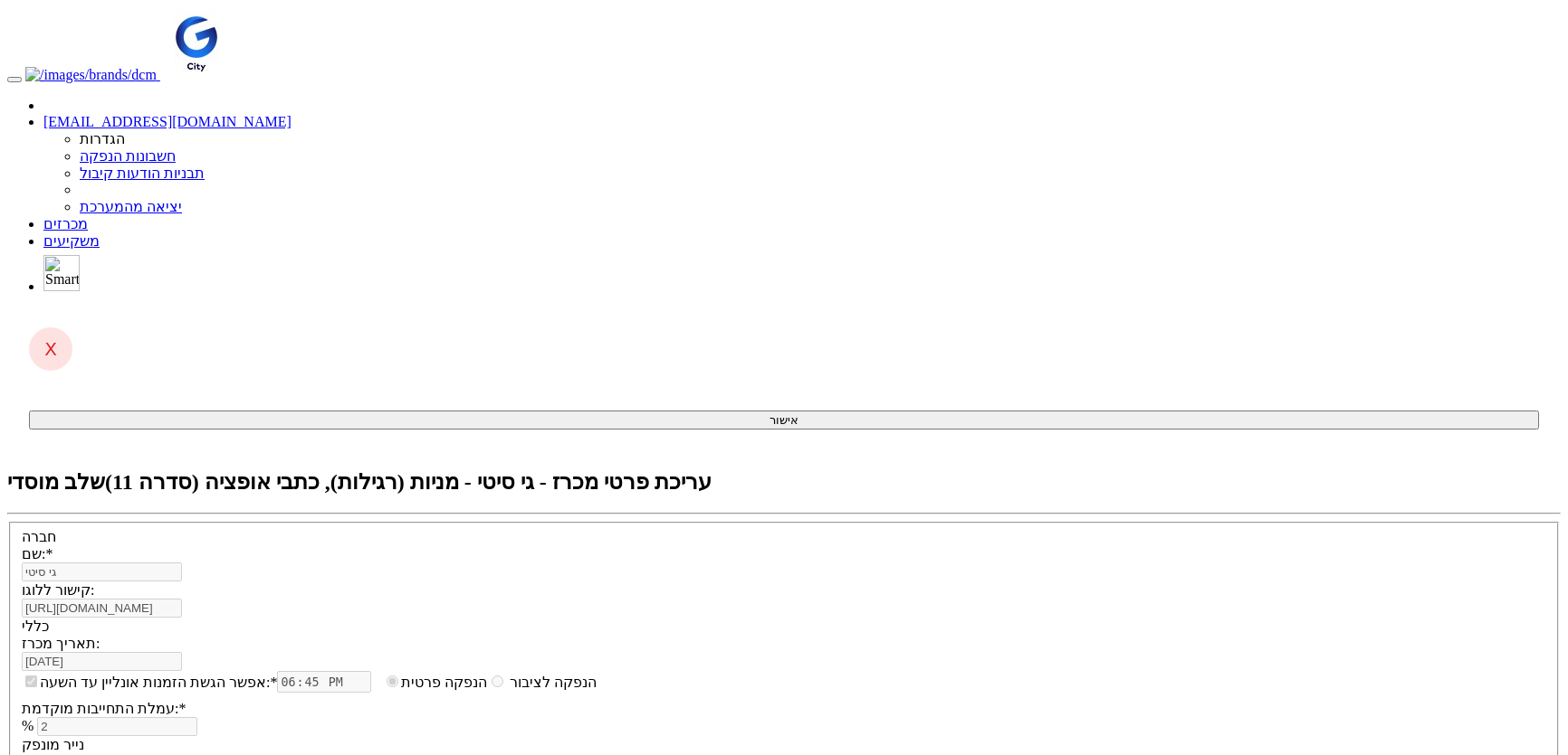
select select "מניות"
select select "כתבי אופציה"
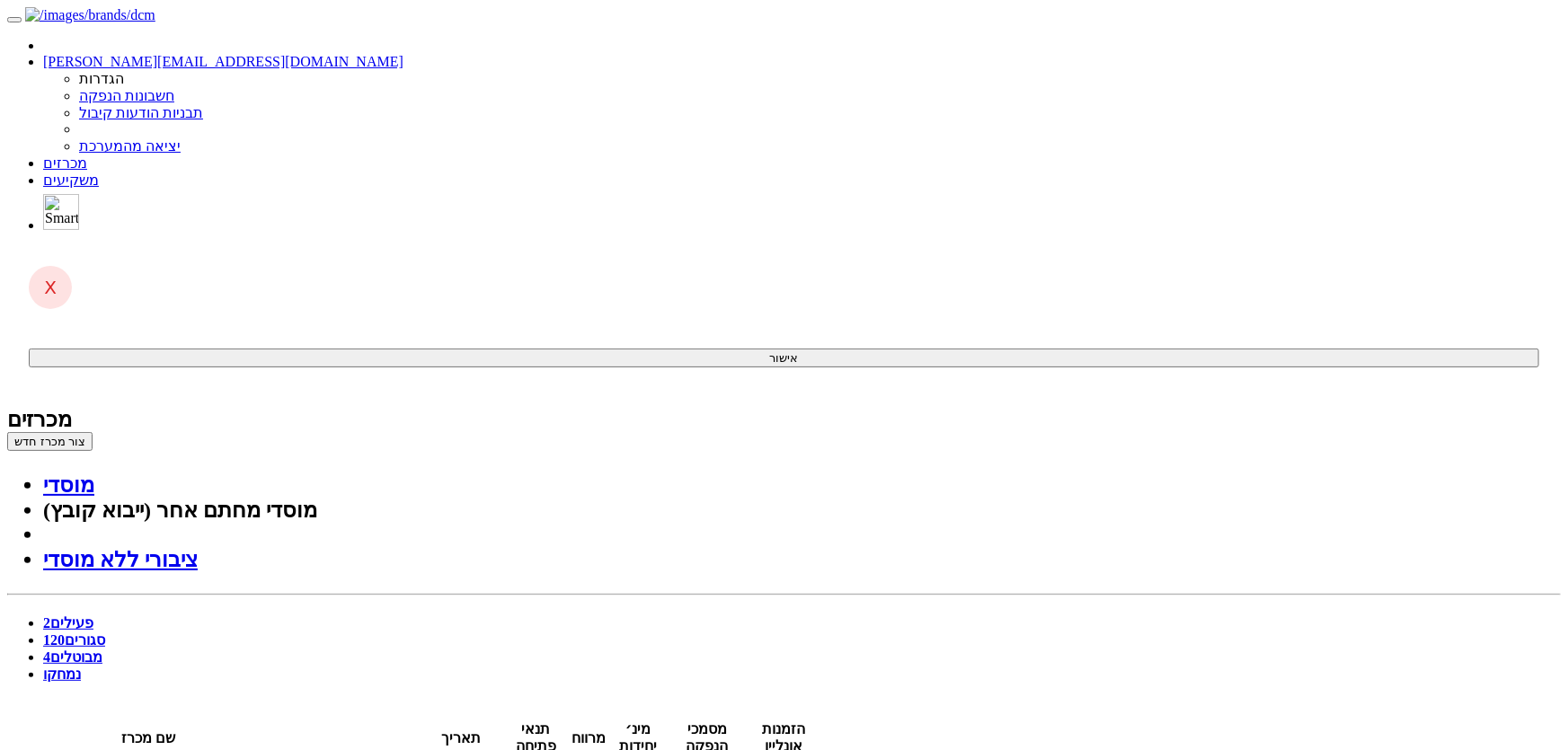
drag, startPoint x: 546, startPoint y: 354, endPoint x: 563, endPoint y: 484, distance: 131.1
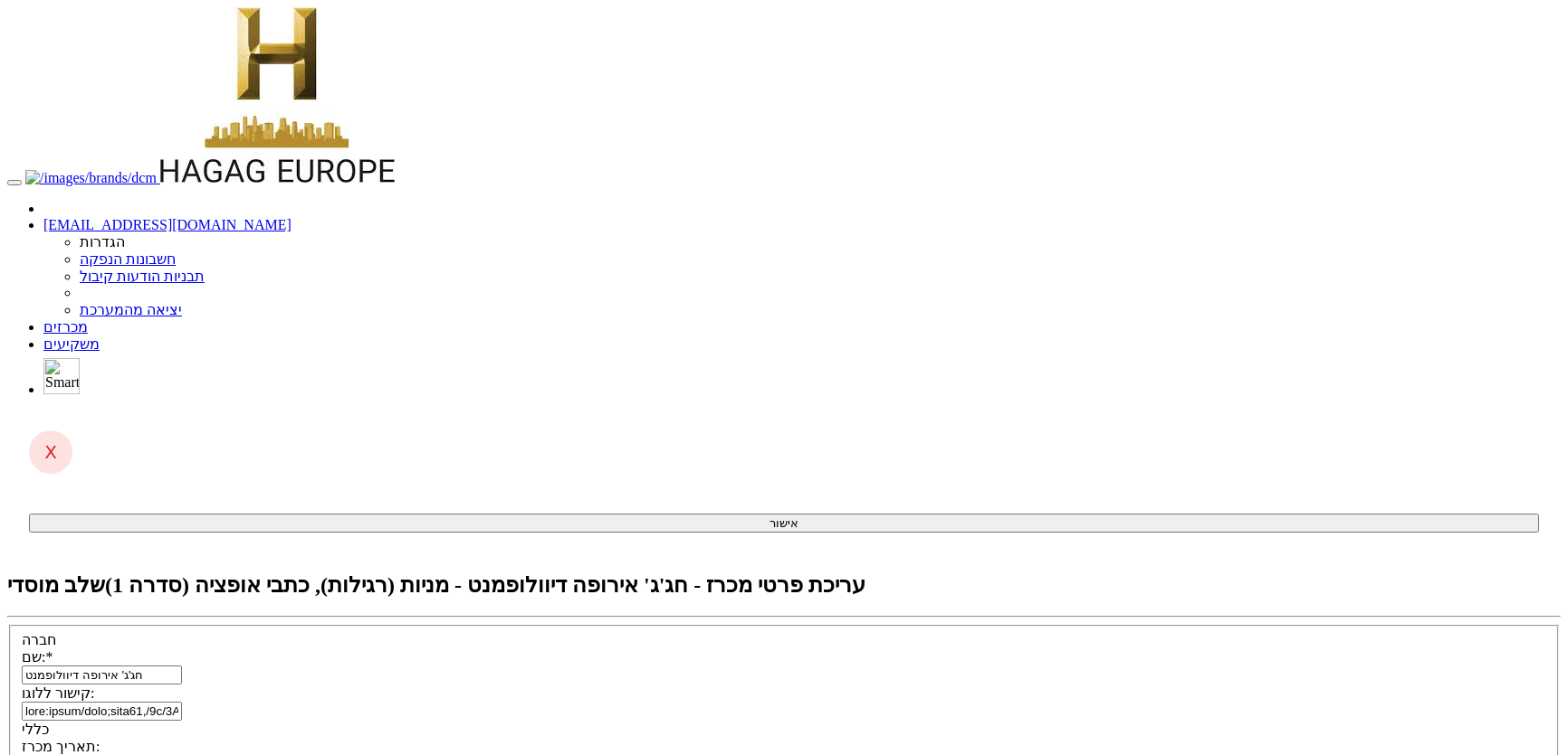
select select "מניות"
select select "כתבי אופציה"
drag, startPoint x: 516, startPoint y: 468, endPoint x: 518, endPoint y: 479, distance: 11.2
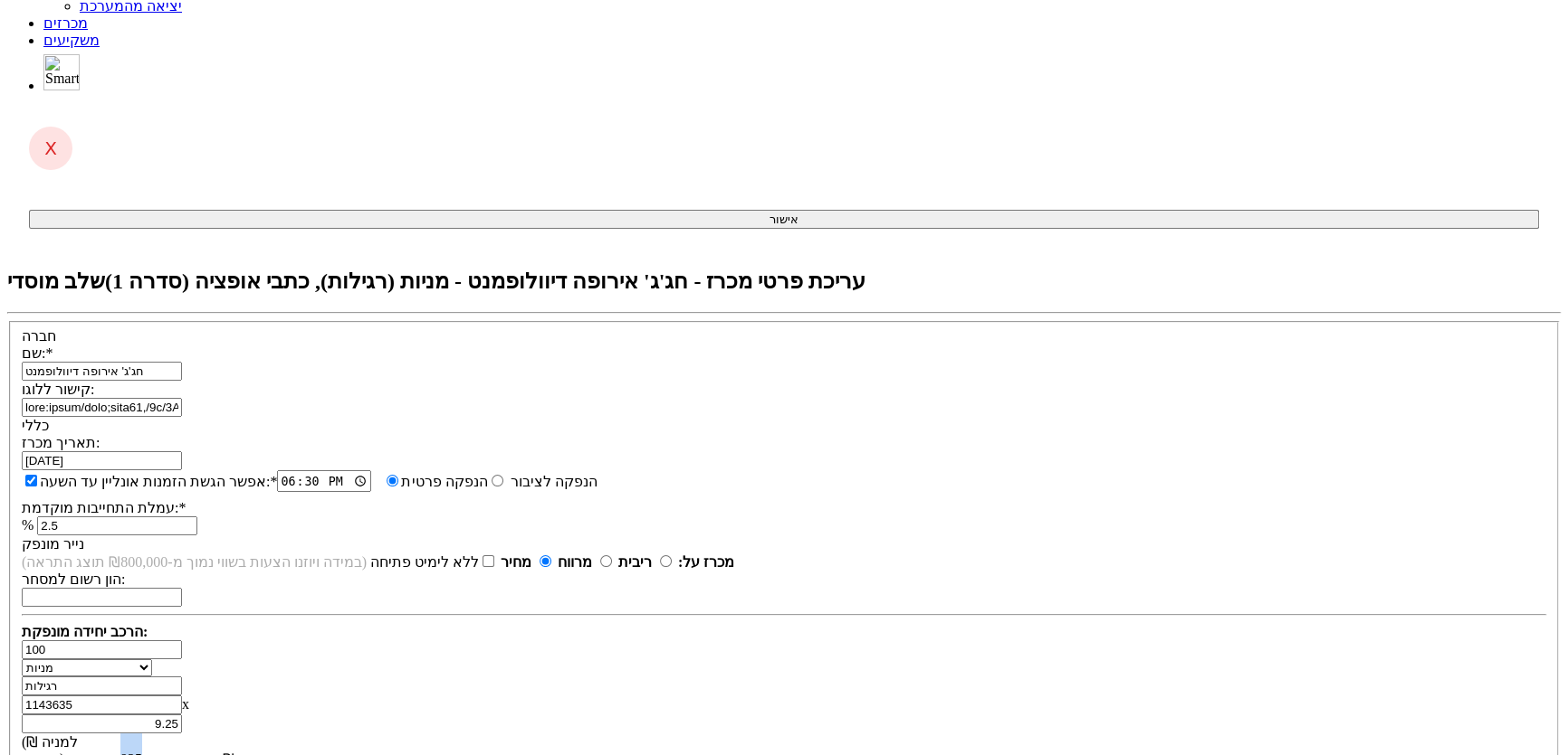
scroll to position [307, 0]
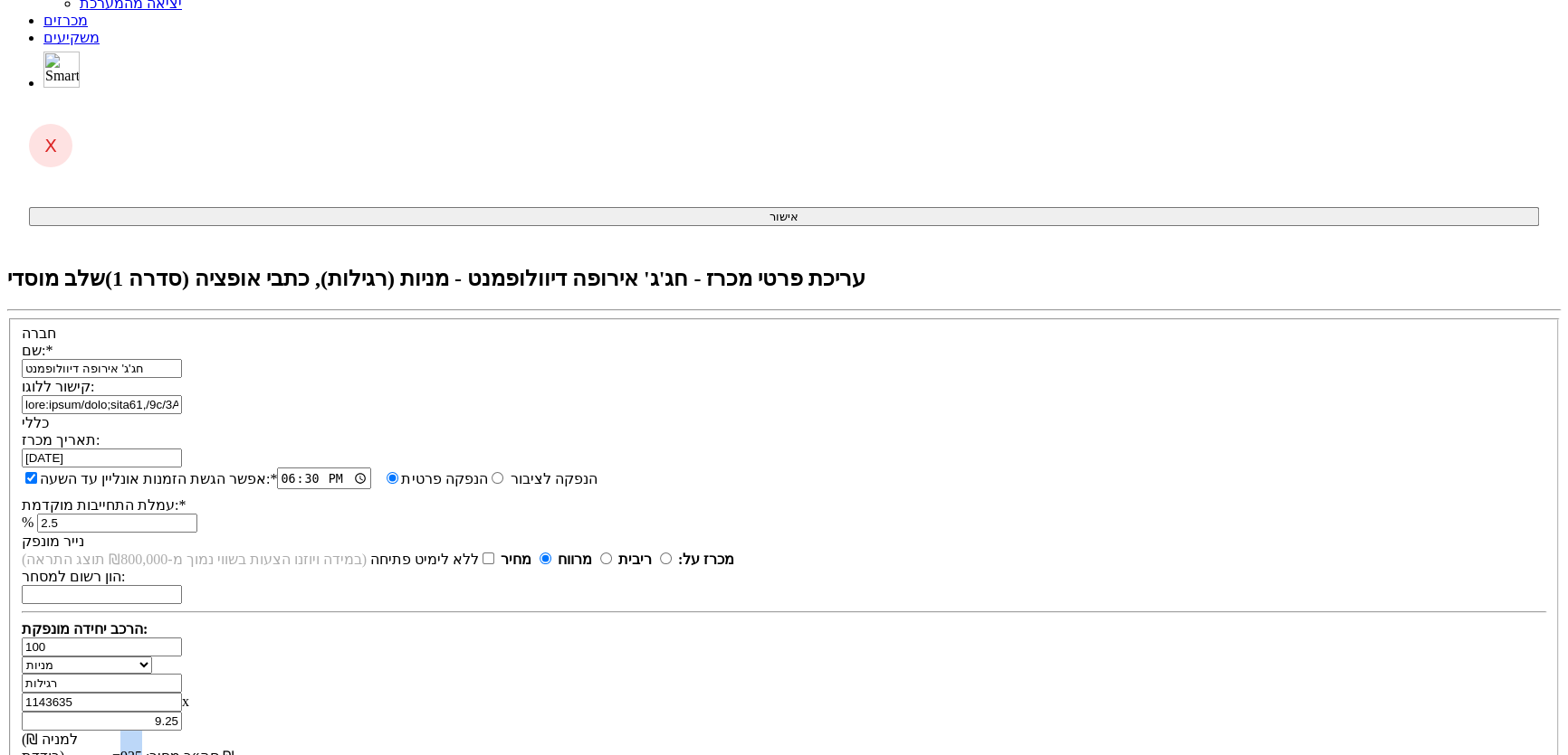
drag, startPoint x: 548, startPoint y: 171, endPoint x: 550, endPoint y: 161, distance: 10.2
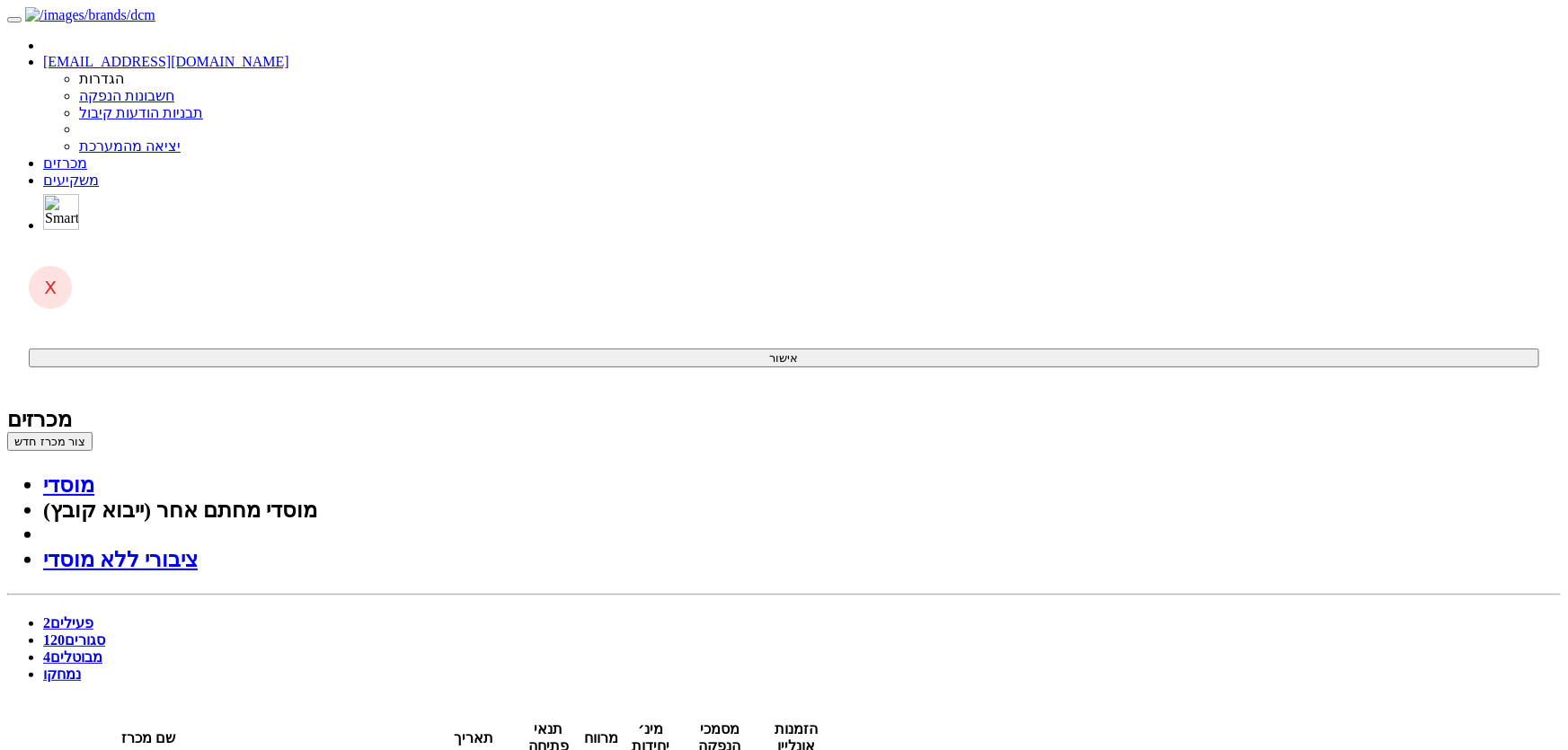
drag, startPoint x: 612, startPoint y: 4811, endPoint x: 627, endPoint y: 4811, distance: 15.0
drag, startPoint x: 620, startPoint y: 4812, endPoint x: 639, endPoint y: 4811, distance: 19.0
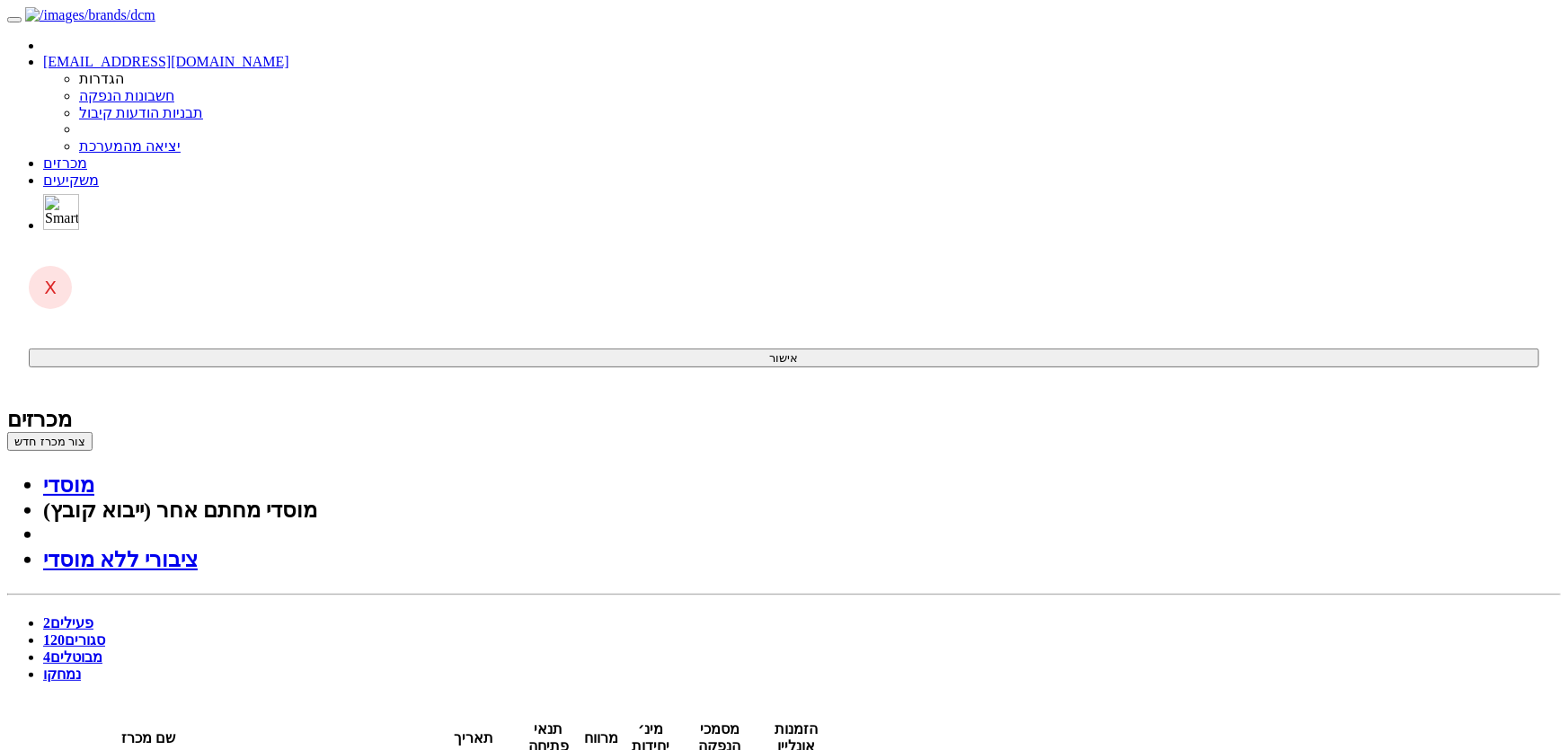
scroll to position [887, 0]
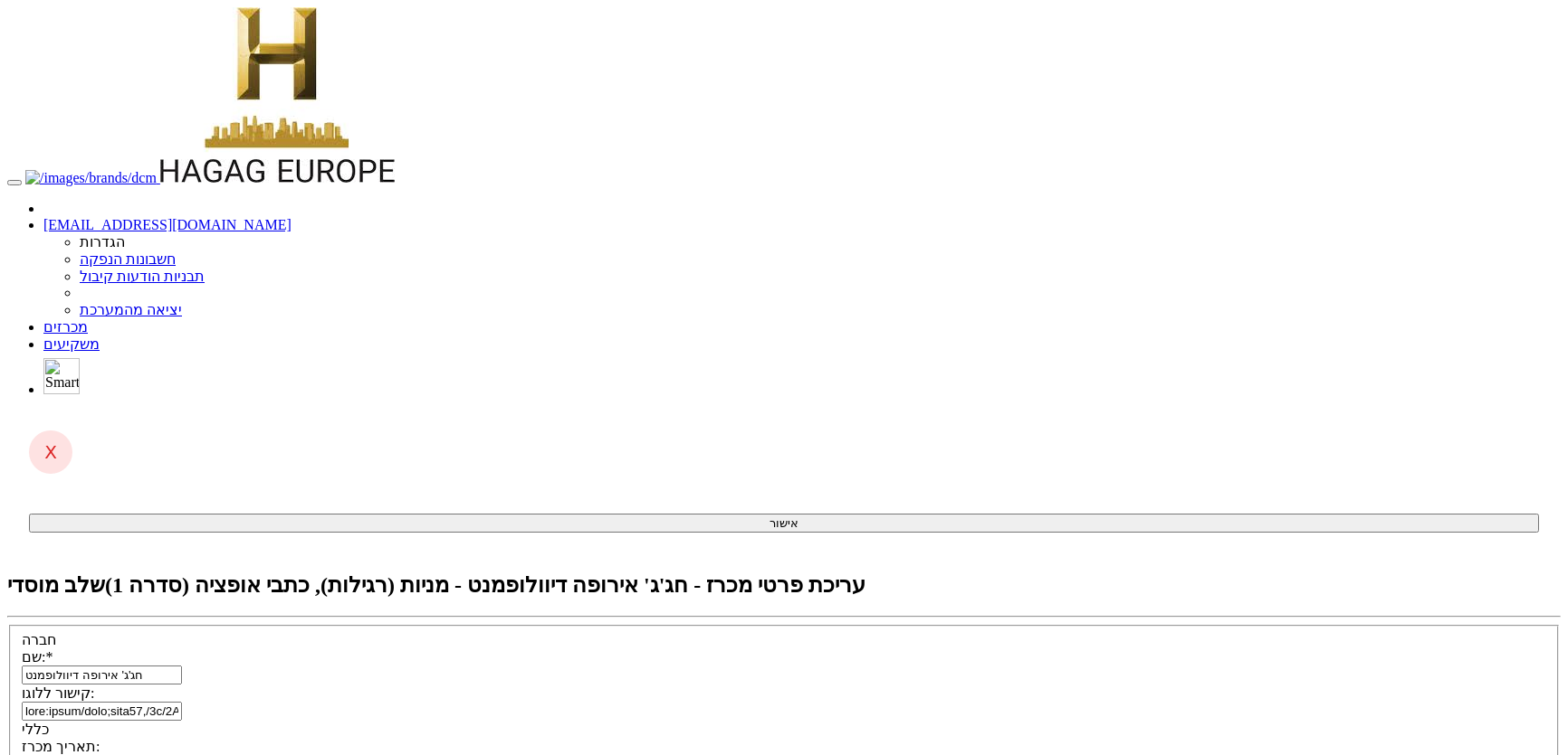
select select "מניות"
select select "כתבי אופציה"
click at [88, 320] on link "מכרזים" at bounding box center [66, 327] width 45 height 16
